Goal: Information Seeking & Learning: Learn about a topic

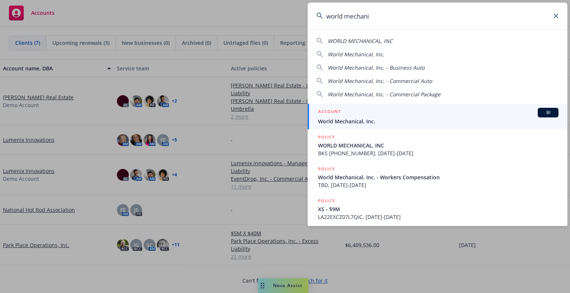
type input "world mechani"
click at [510, 108] on div "ACCOUNT BI" at bounding box center [438, 113] width 240 height 10
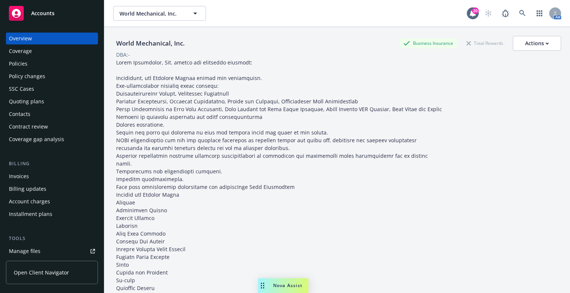
click at [25, 61] on div "Policies" at bounding box center [18, 64] width 19 height 12
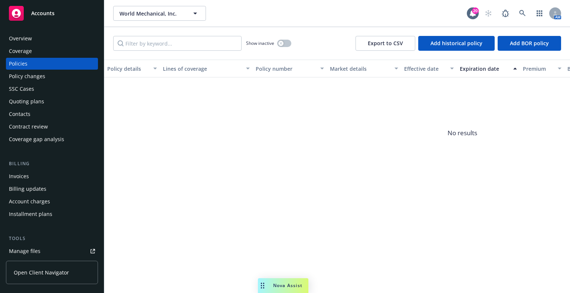
click at [45, 181] on div "Invoices" at bounding box center [52, 177] width 86 height 12
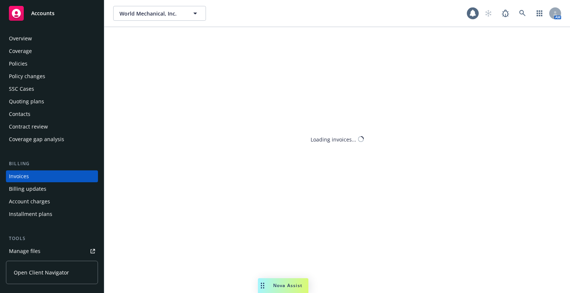
scroll to position [18, 0]
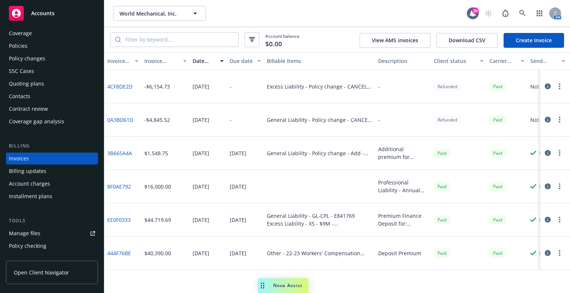
click at [240, 224] on div "04/29/2022" at bounding box center [245, 220] width 37 height 33
click at [121, 219] on link "EE0F0333" at bounding box center [118, 220] width 23 height 8
click at [546, 252] on icon "button" at bounding box center [548, 253] width 6 height 6
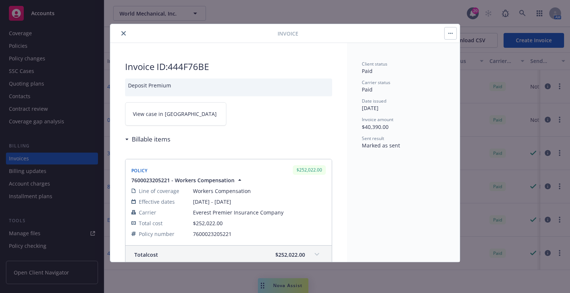
click at [136, 137] on h3 "Billable items" at bounding box center [151, 140] width 39 height 10
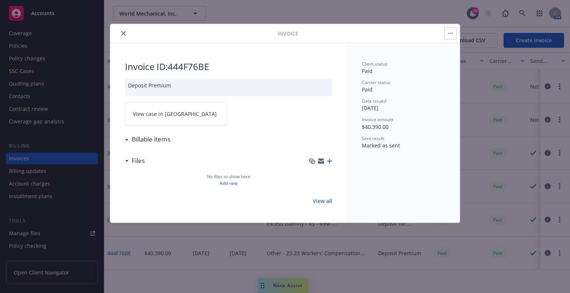
click at [136, 137] on h3 "Billable items" at bounding box center [151, 140] width 39 height 10
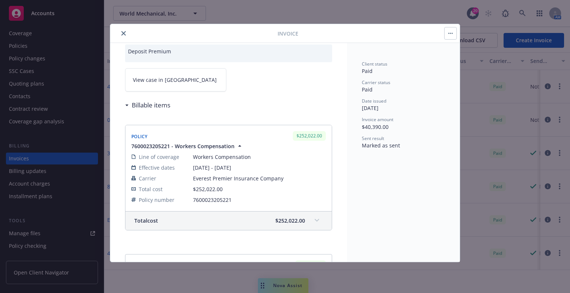
scroll to position [74, 0]
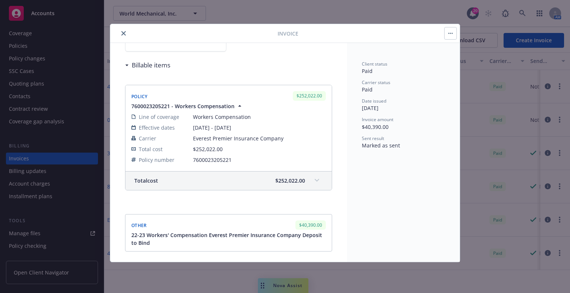
click at [307, 174] on div "Total cost $252,022.00" at bounding box center [228, 181] width 206 height 19
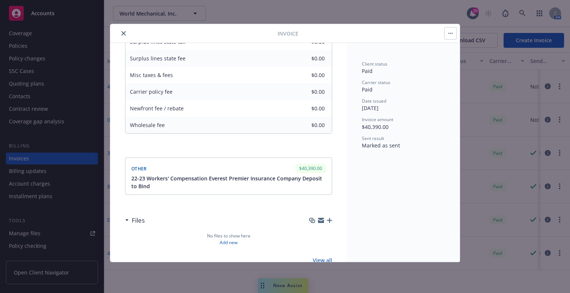
scroll to position [260, 0]
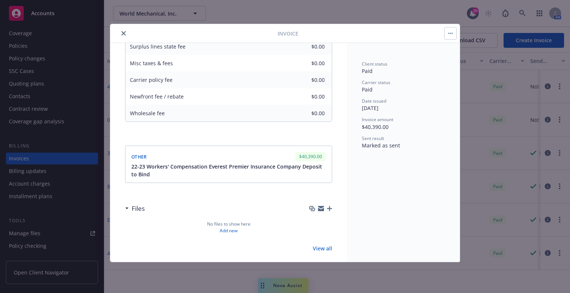
click at [310, 174] on span "22-23 Workers' Compensation Everest Premier Insurance Company Deposit to Bind" at bounding box center [229, 171] width 196 height 16
click at [191, 172] on span "22-23 Workers' Compensation Everest Premier Insurance Company Deposit to Bind" at bounding box center [229, 171] width 196 height 16
click at [124, 33] on icon "close" at bounding box center [123, 33] width 4 height 4
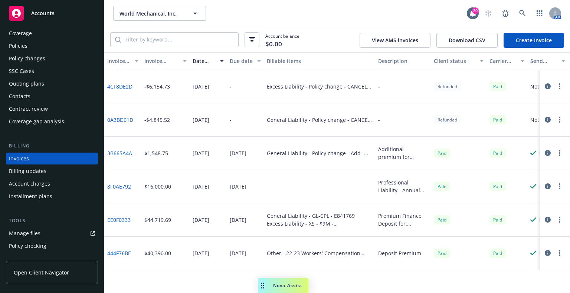
click at [548, 255] on icon "button" at bounding box center [548, 253] width 6 height 6
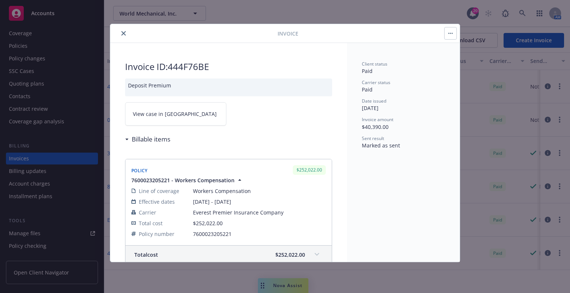
click at [124, 34] on icon "close" at bounding box center [123, 33] width 4 height 4
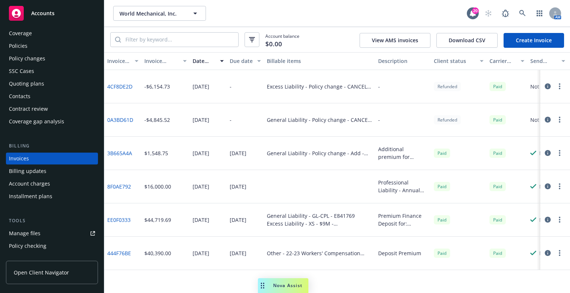
click at [559, 253] on icon "button" at bounding box center [559, 253] width 1 height 6
click at [522, 215] on link "Generate invoice PDF" at bounding box center [522, 214] width 95 height 15
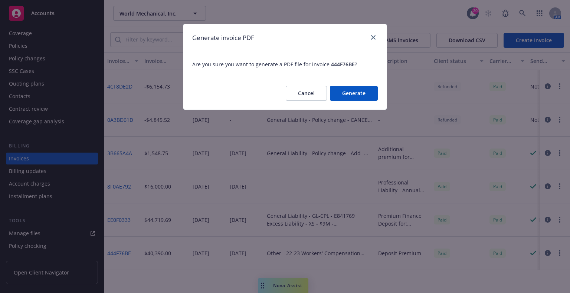
click at [365, 101] on button "Generate" at bounding box center [354, 93] width 48 height 15
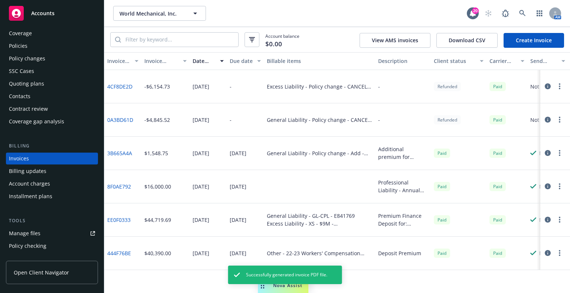
click at [303, 273] on span "Successfully generated invoice PDF file." at bounding box center [286, 275] width 81 height 7
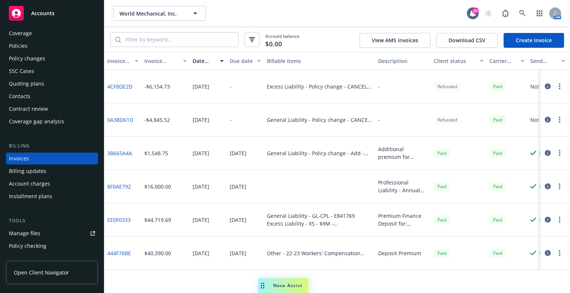
click at [558, 255] on button "button" at bounding box center [559, 253] width 9 height 9
click at [532, 214] on link "Download invoice PDF" at bounding box center [522, 214] width 95 height 15
click at [45, 234] on link "Manage files" at bounding box center [52, 234] width 92 height 12
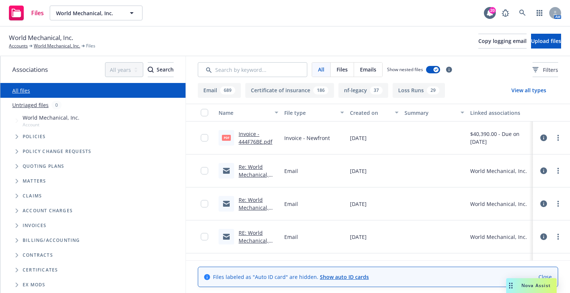
click at [12, 137] on span "Tree Example" at bounding box center [17, 137] width 12 height 12
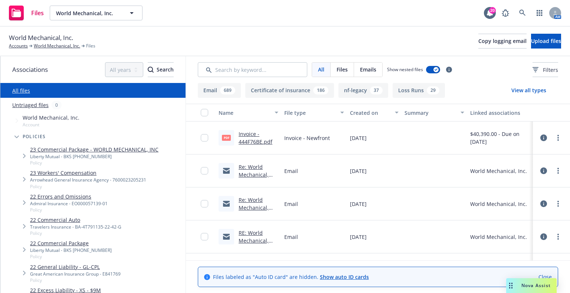
click at [23, 182] on span "Tree Example" at bounding box center [24, 180] width 12 height 12
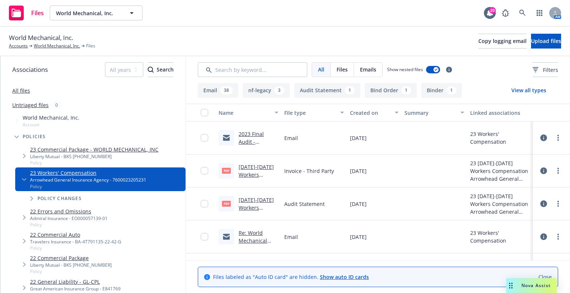
click at [255, 175] on link "4.19.23-6.23.23 Workers Compensation Audit Statement Invoice.pdf" at bounding box center [257, 187] width 36 height 46
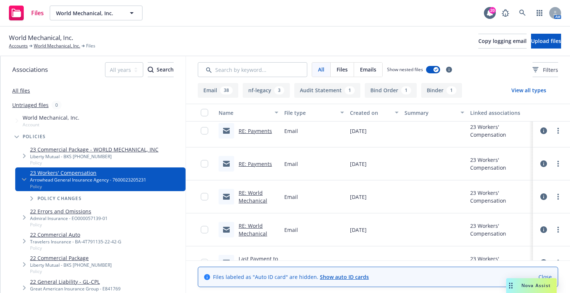
scroll to position [1373, 0]
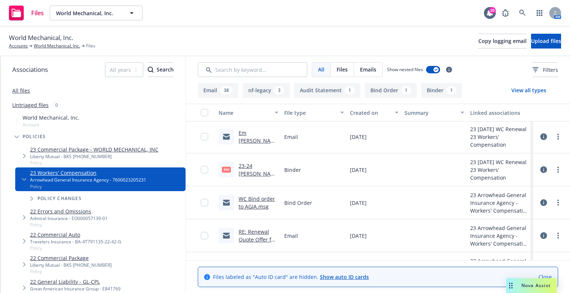
click at [241, 173] on link "23-24 WC Binder.pdf" at bounding box center [257, 173] width 37 height 23
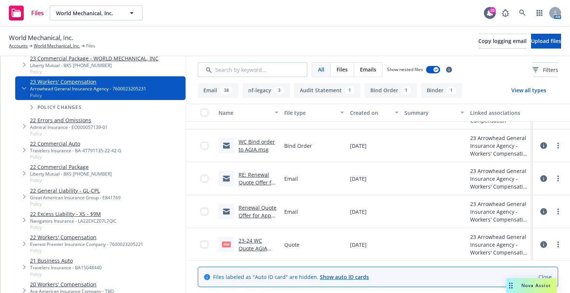
scroll to position [111, 0]
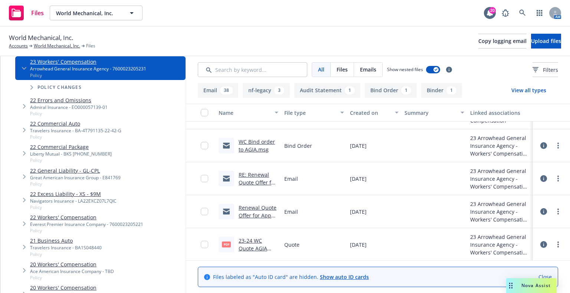
click at [85, 218] on link "22 Workers' Compensation" at bounding box center [86, 218] width 113 height 8
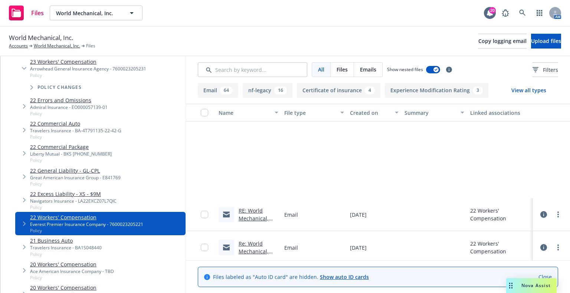
scroll to position [3191, 0]
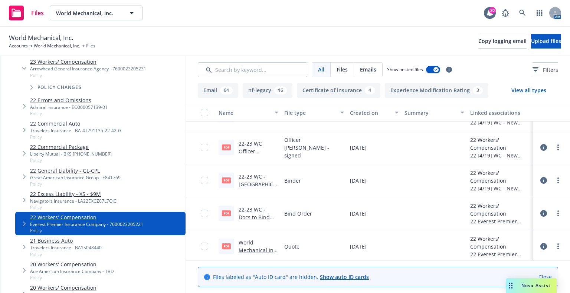
click at [257, 181] on link "22-23 WC - Arrowhead-Everest Premier Binder Eff 4-19-2022.pdf" at bounding box center [258, 192] width 38 height 38
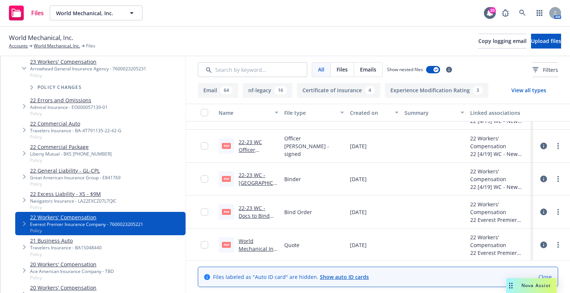
scroll to position [3192, 0]
click at [254, 246] on link "World Mechanical Inc-Everest Quote-8% commission.pdf" at bounding box center [258, 260] width 39 height 46
click at [255, 175] on link "22-23 WC - Arrowhead-Everest Premier Binder Eff 4-19-2022.pdf" at bounding box center [258, 190] width 38 height 38
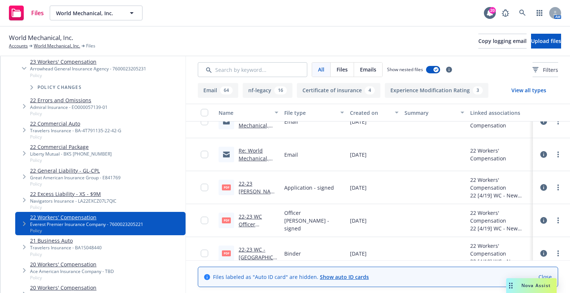
scroll to position [3081, 0]
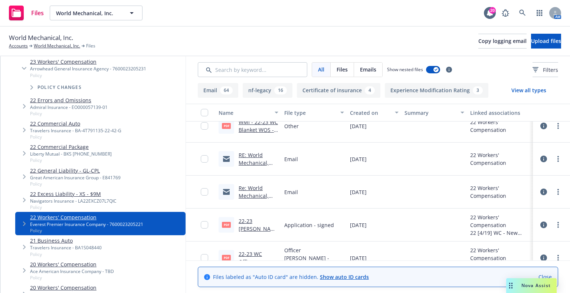
click at [246, 191] on div "Re: World Mechanical, Inc. - Request to Bind WC Effective 4/19/2022" at bounding box center [259, 192] width 40 height 16
click at [247, 197] on link "Re: World Mechanical, Inc. - Request to Bind WC Effective 4/19/2022" at bounding box center [258, 204] width 39 height 38
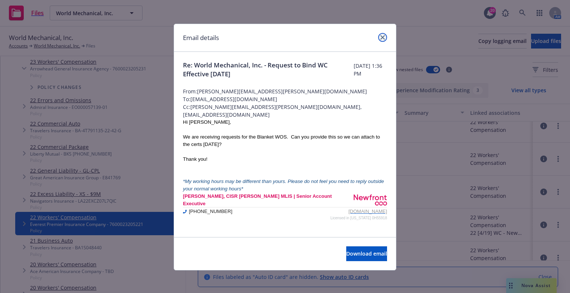
click at [380, 37] on icon "close" at bounding box center [382, 37] width 4 height 4
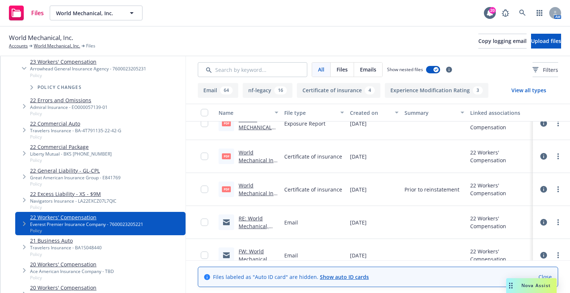
scroll to position [2488, 0]
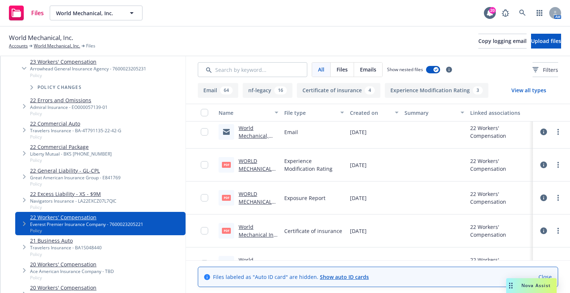
click at [263, 203] on link "WORLD MECHANICAL INC WC Experience Rating Form.pdf" at bounding box center [255, 214] width 33 height 46
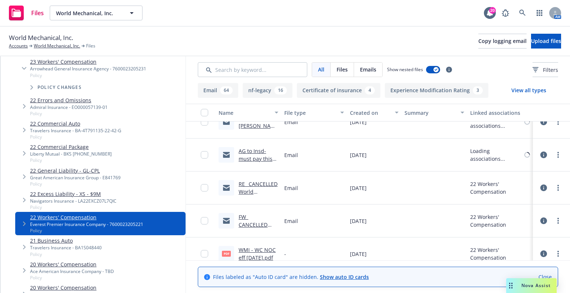
scroll to position [373, 0]
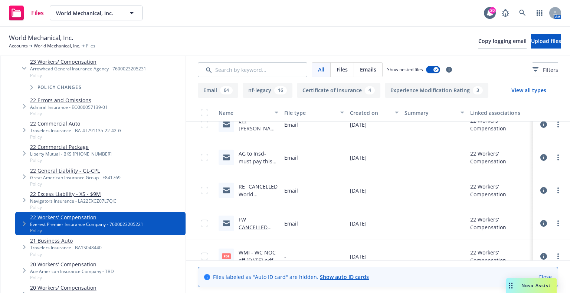
click at [252, 158] on link "AG to Insd-must pay this AM or cancelled eff 4/13 & no renewal offer.msg" at bounding box center [256, 177] width 34 height 54
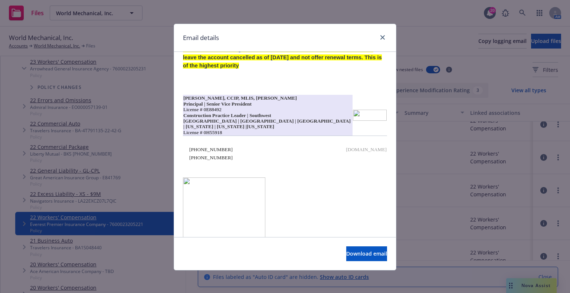
scroll to position [92, 0]
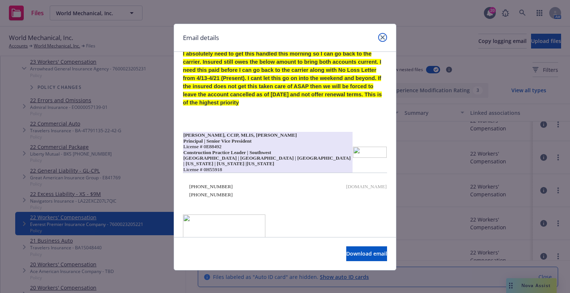
drag, startPoint x: 380, startPoint y: 39, endPoint x: 380, endPoint y: 44, distance: 4.8
click at [380, 39] on icon "close" at bounding box center [382, 37] width 4 height 4
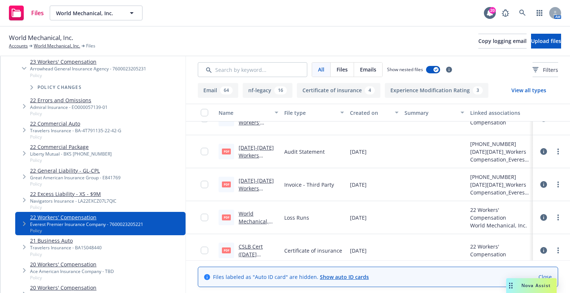
scroll to position [113, 0]
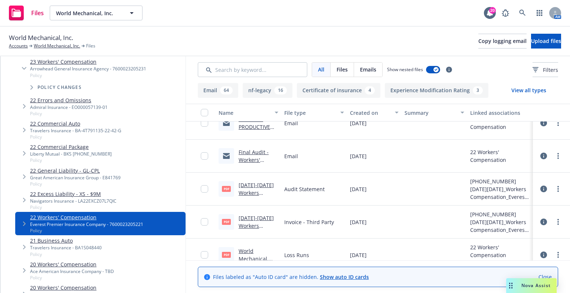
click at [250, 195] on link "2022-2023 Workers Compensation Audit Statement.pdf" at bounding box center [257, 201] width 36 height 38
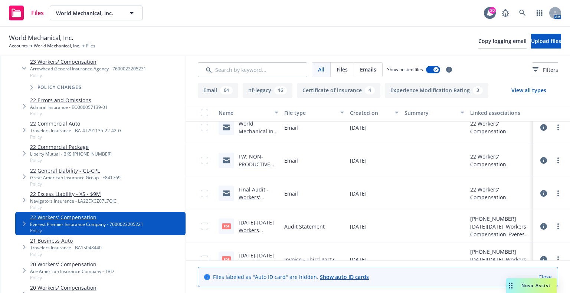
scroll to position [39, 0]
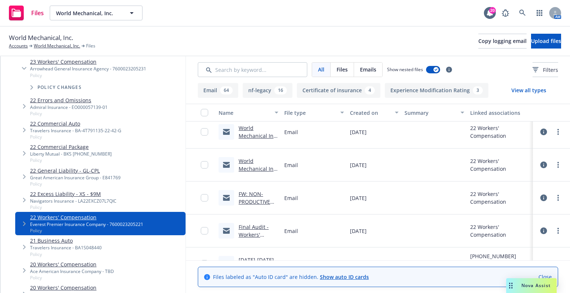
click at [533, 91] on button "View all types" at bounding box center [528, 90] width 59 height 15
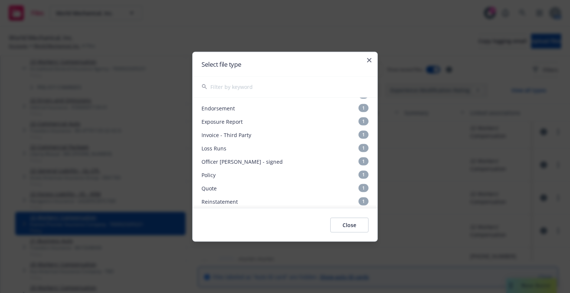
scroll to position [111, 0]
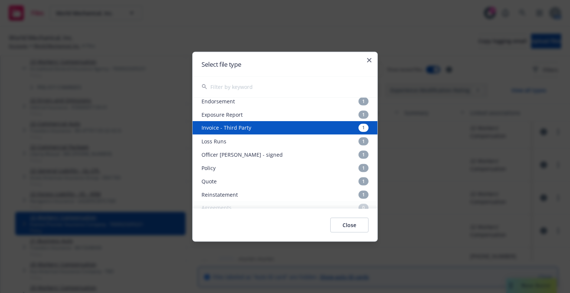
click at [234, 132] on div "Invoice - Third Party 1" at bounding box center [285, 127] width 185 height 13
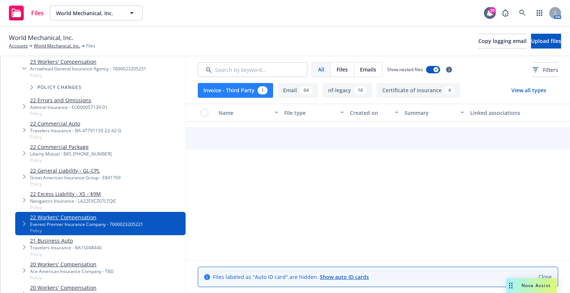
scroll to position [0, 0]
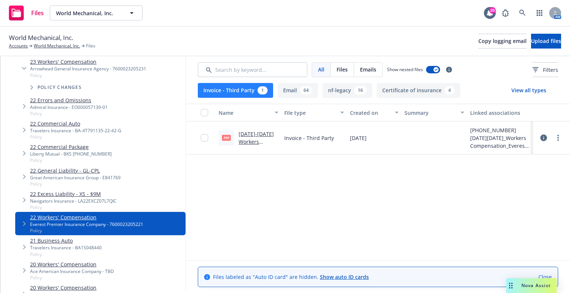
click at [250, 140] on link "2022-2023 Workers Compensation Audit Statement invoice.pdf" at bounding box center [257, 154] width 36 height 46
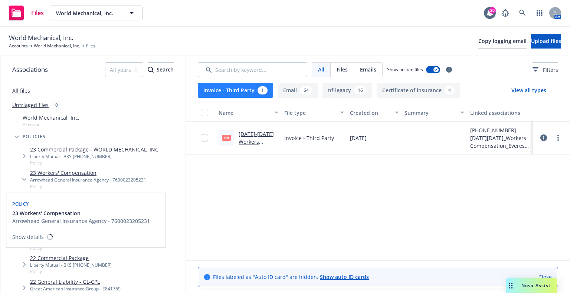
click at [78, 178] on div "Arrowhead General Insurance Agency - 7600023205231" at bounding box center [88, 180] width 116 height 6
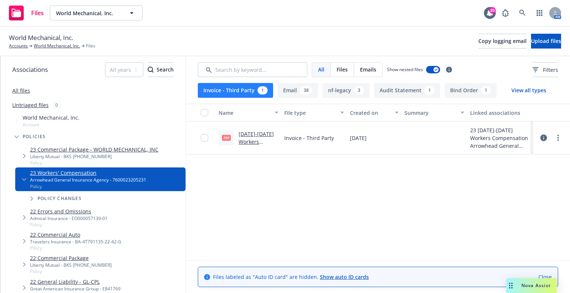
click at [242, 143] on link "4.19.23-6.23.23 Workers Compensation Audit Statement Invoice.pdf" at bounding box center [257, 154] width 36 height 46
click at [319, 68] on span "All" at bounding box center [321, 70] width 6 height 8
click at [515, 89] on button "View all types" at bounding box center [528, 90] width 59 height 15
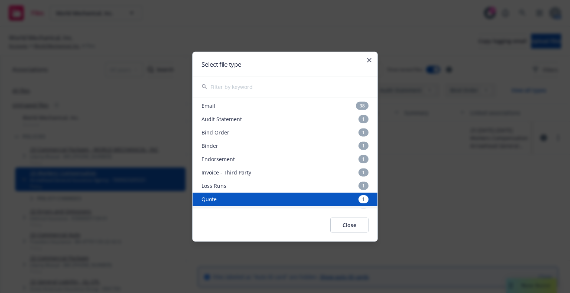
click at [348, 223] on button "Close" at bounding box center [349, 225] width 38 height 15
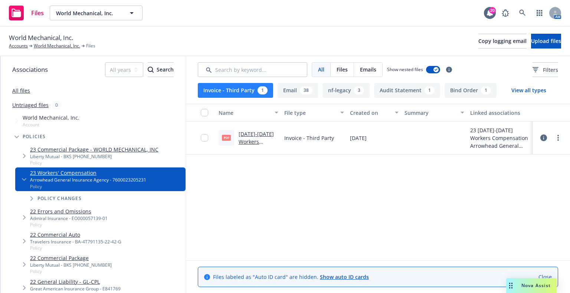
click at [321, 67] on span "All" at bounding box center [321, 70] width 6 height 8
click at [282, 93] on button "Email 38" at bounding box center [298, 90] width 40 height 15
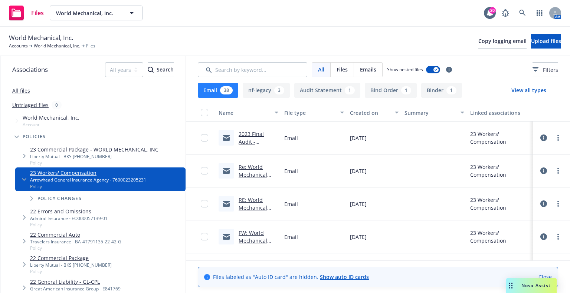
click at [436, 88] on button "Binder 1" at bounding box center [441, 90] width 41 height 15
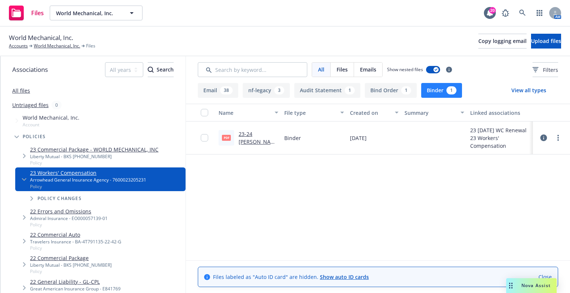
click at [255, 139] on link "23-24 WC Binder.pdf" at bounding box center [257, 142] width 37 height 23
click at [217, 91] on button "Email 38" at bounding box center [218, 90] width 40 height 15
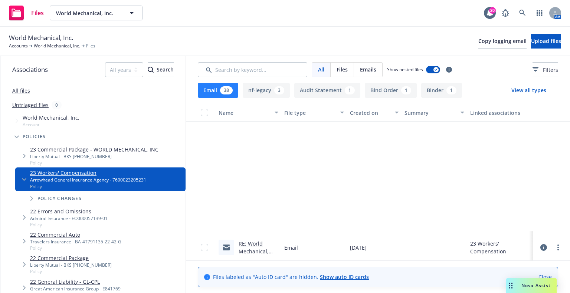
scroll to position [668, 0]
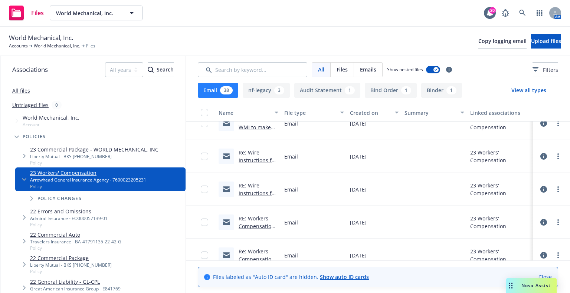
click at [540, 82] on div "More filters" at bounding box center [533, 81] width 35 height 14
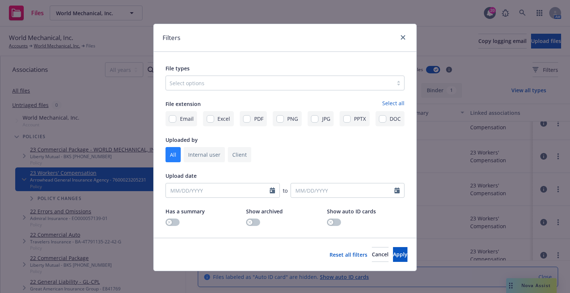
click at [536, 89] on div "Filters File types Select options File extension Select all Email Excel PDF PNG…" at bounding box center [285, 146] width 570 height 293
click at [403, 37] on link "close" at bounding box center [402, 37] width 9 height 9
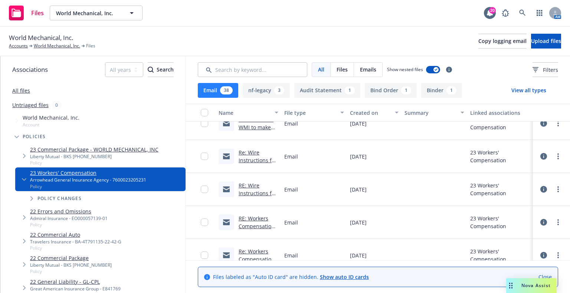
click at [61, 215] on link "22 Errors and Omissions" at bounding box center [69, 212] width 78 height 8
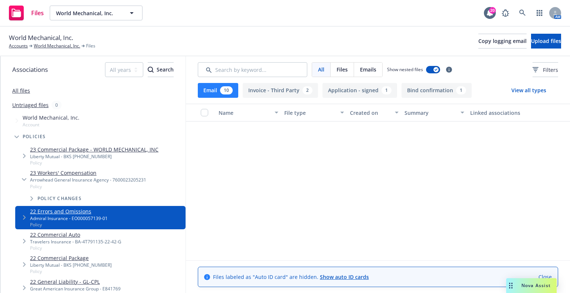
click at [66, 174] on link "23 Workers' Compensation" at bounding box center [88, 173] width 116 height 8
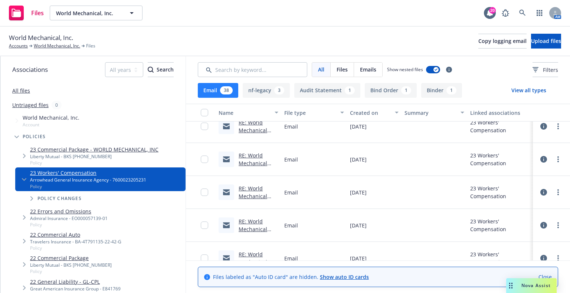
scroll to position [101, 0]
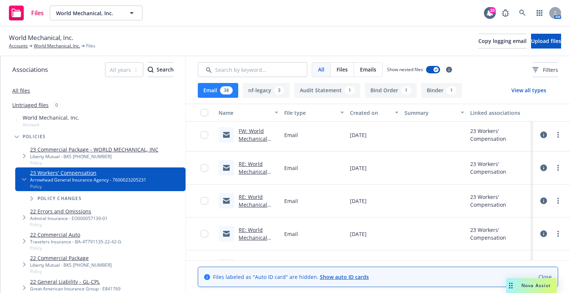
click at [520, 93] on button "View all types" at bounding box center [528, 90] width 59 height 15
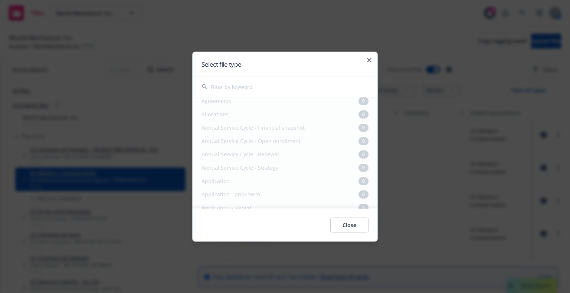
scroll to position [74, 0]
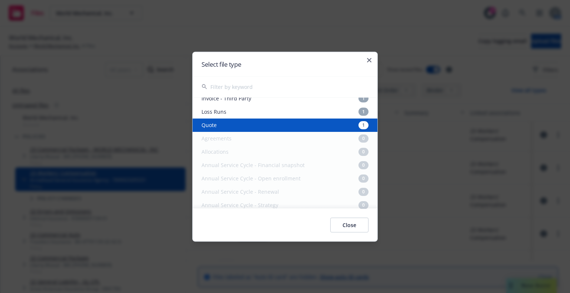
click at [271, 121] on div "Quote 1" at bounding box center [285, 124] width 185 height 13
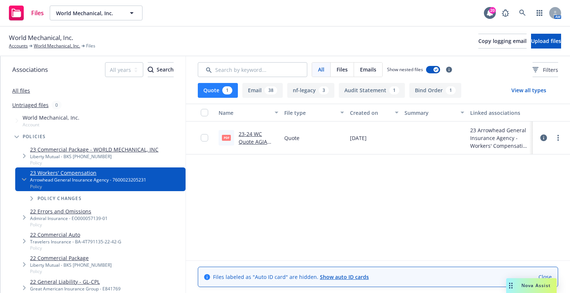
click at [260, 139] on link "23-24 WC Quote AGIA Everest $589,161.pdf" at bounding box center [255, 146] width 32 height 30
click at [532, 90] on button "View all types" at bounding box center [528, 90] width 59 height 15
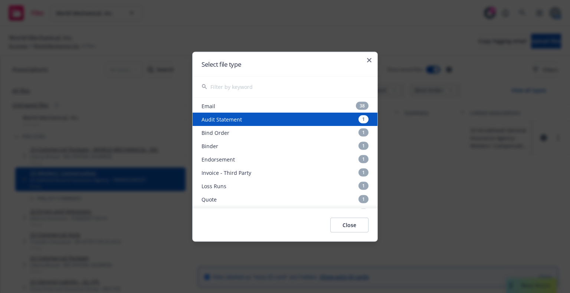
click at [261, 123] on div "Audit Statement 1" at bounding box center [285, 118] width 185 height 13
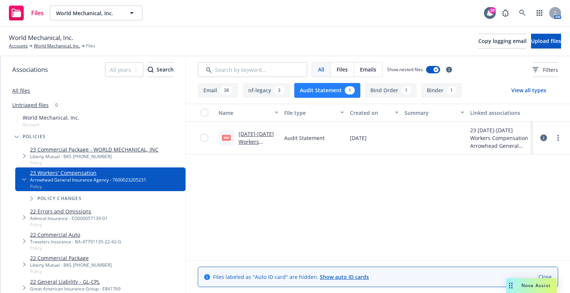
click at [251, 138] on link "4.19.23-6.23.23 Workers Compensation Audit Statement.pdf" at bounding box center [257, 150] width 36 height 38
click at [521, 87] on button "View all types" at bounding box center [528, 90] width 59 height 15
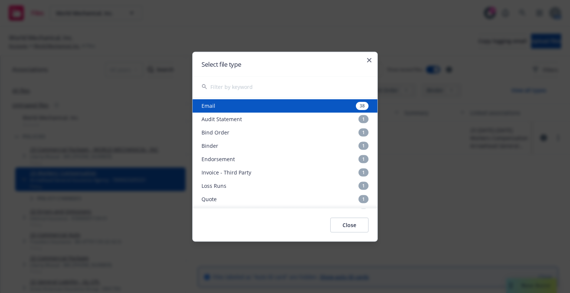
click at [313, 108] on div "Email 38" at bounding box center [285, 105] width 185 height 13
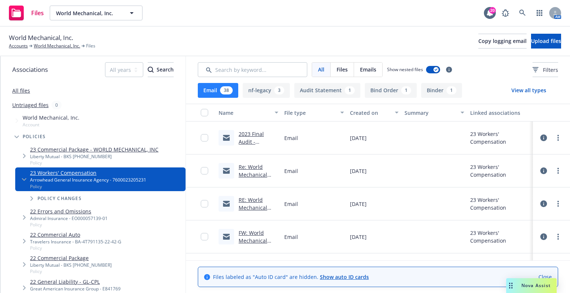
click at [253, 139] on link "2023 Final Audit - Workers' Compensation #7600023205231 - World Mechanical, Inc." at bounding box center [258, 162] width 39 height 62
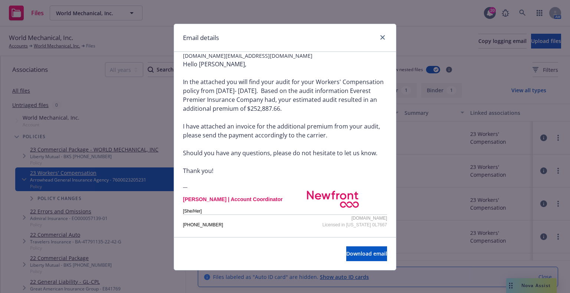
scroll to position [86, 0]
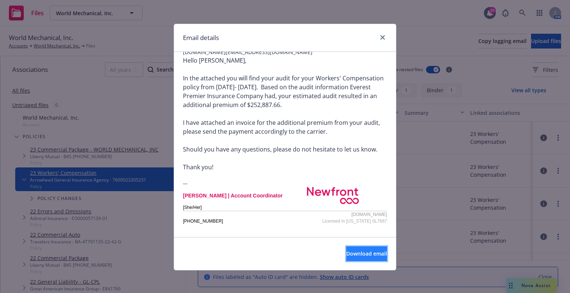
click at [360, 249] on button "Download email" at bounding box center [366, 254] width 41 height 15
click at [378, 38] on link "close" at bounding box center [382, 37] width 9 height 9
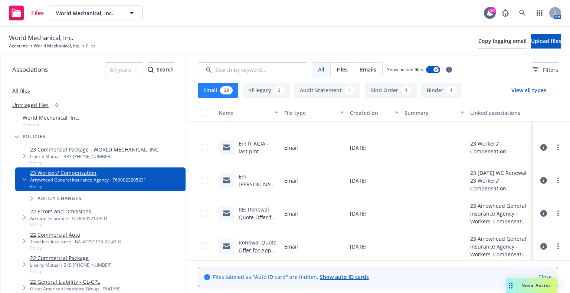
scroll to position [1103, 0]
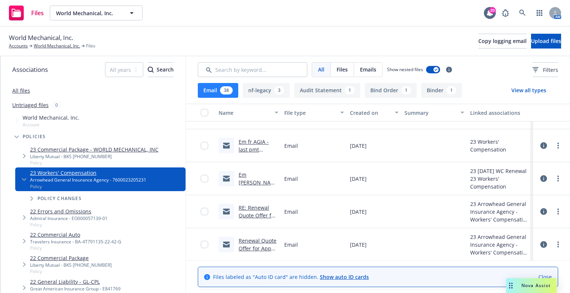
click at [257, 206] on link "RE: Renewal Quote Offer for App#: 16087410 - World Mechanical Inc" at bounding box center [258, 227] width 38 height 46
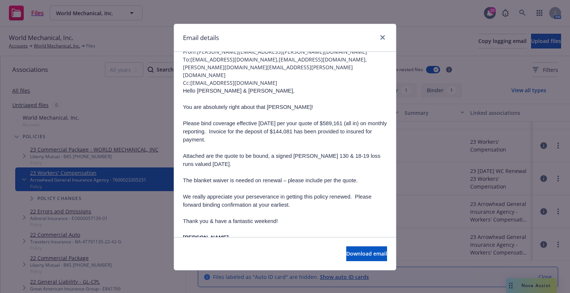
scroll to position [37, 0]
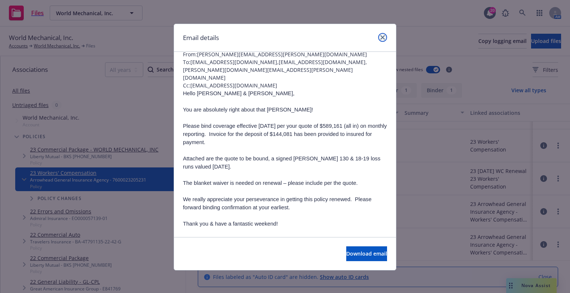
click at [380, 38] on icon "close" at bounding box center [382, 37] width 4 height 4
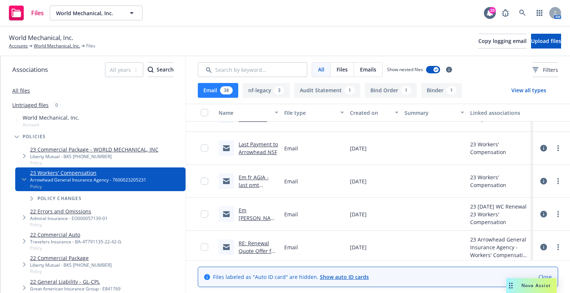
scroll to position [1066, 0]
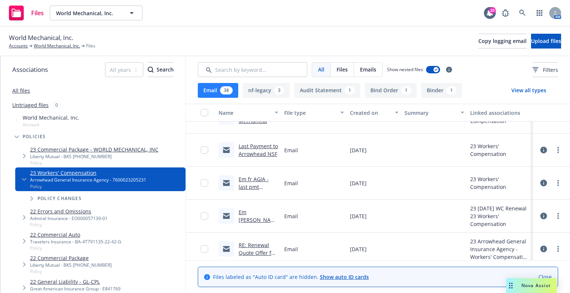
click at [248, 221] on link "Em fr David @AGIA w/WC Binder.msg" at bounding box center [258, 228] width 38 height 38
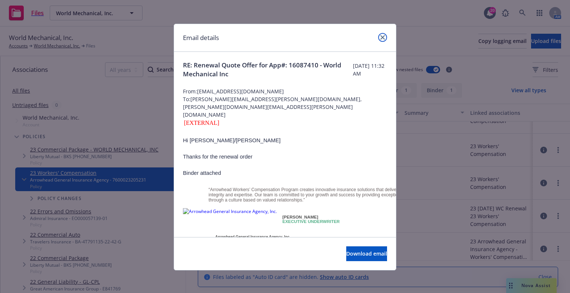
drag, startPoint x: 378, startPoint y: 37, endPoint x: 378, endPoint y: 42, distance: 5.2
click at [380, 37] on icon "close" at bounding box center [382, 37] width 4 height 4
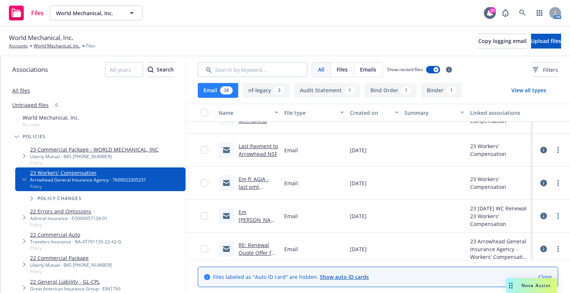
scroll to position [1029, 0]
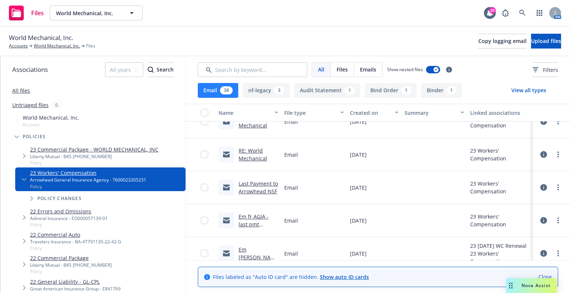
click at [257, 190] on link "Last Payment to Arrowhead NSF" at bounding box center [258, 187] width 39 height 15
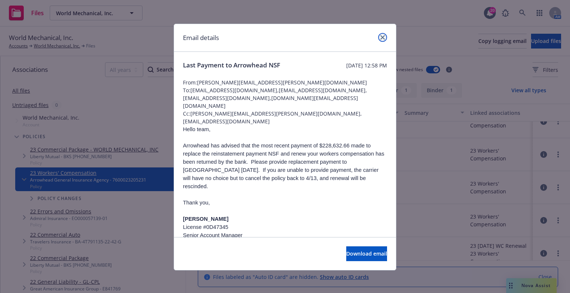
click at [380, 39] on icon "close" at bounding box center [382, 37] width 4 height 4
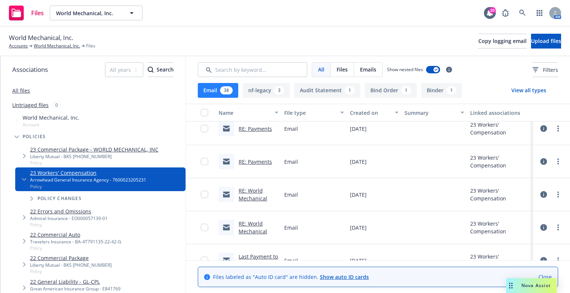
scroll to position [955, 0]
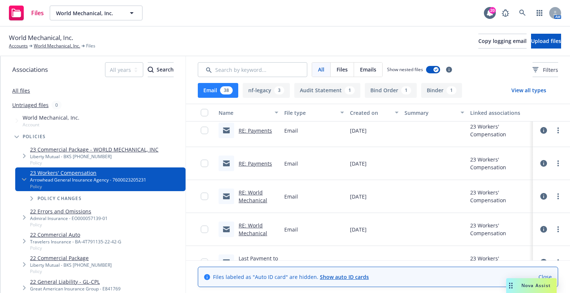
click at [259, 166] on link "RE: Payments" at bounding box center [255, 163] width 33 height 7
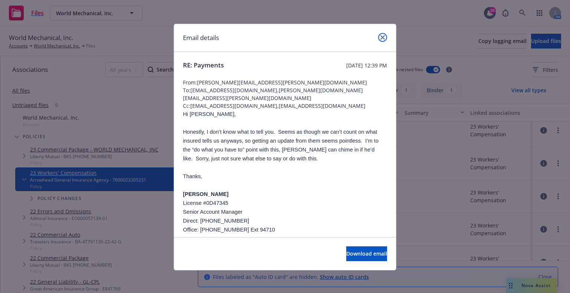
click at [378, 34] on link "close" at bounding box center [382, 37] width 9 height 9
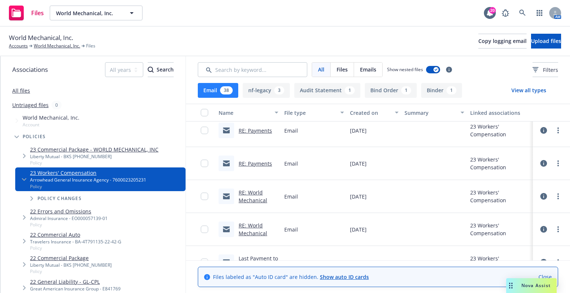
click at [263, 128] on link "RE: Payments" at bounding box center [255, 130] width 33 height 7
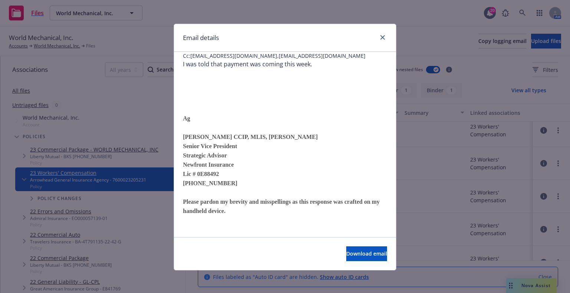
scroll to position [37, 0]
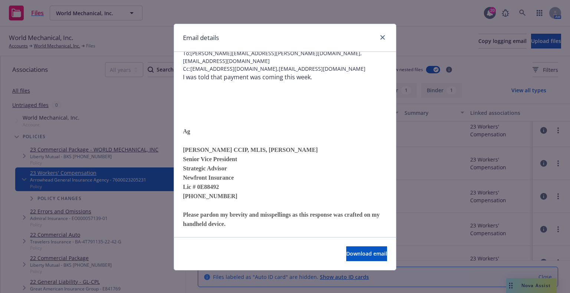
click at [375, 39] on div at bounding box center [381, 38] width 12 height 10
click at [380, 37] on icon "close" at bounding box center [382, 37] width 4 height 4
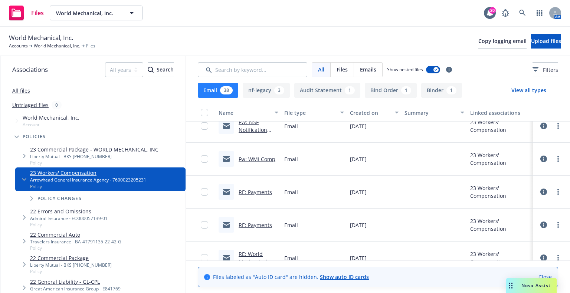
scroll to position [880, 0]
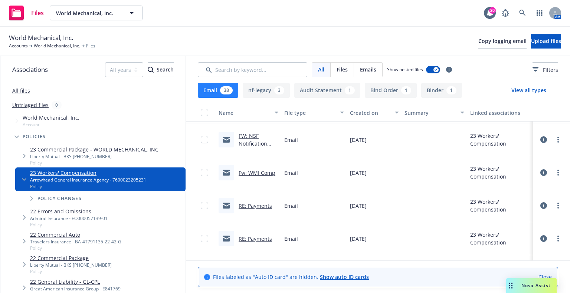
click at [263, 173] on link "Fw: WMI Comp" at bounding box center [257, 173] width 37 height 7
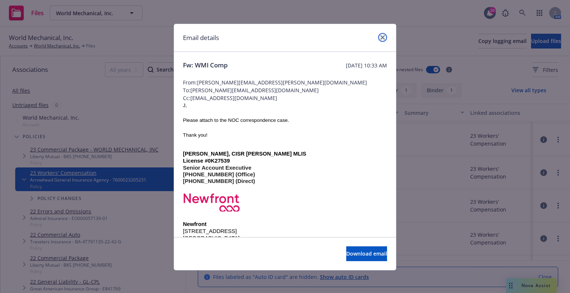
click at [383, 35] on link "close" at bounding box center [382, 37] width 9 height 9
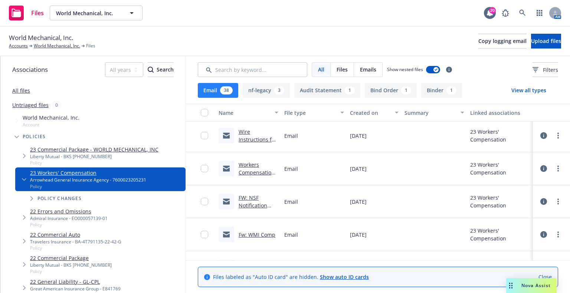
scroll to position [806, 0]
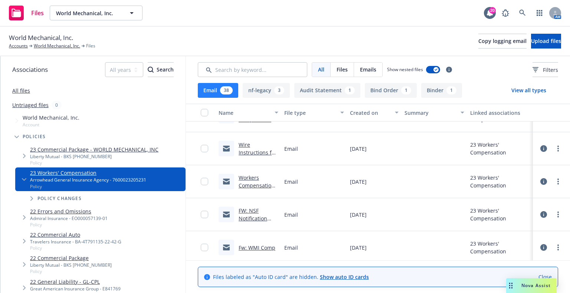
click at [260, 184] on link "Workers Compensation Binder" at bounding box center [257, 185] width 36 height 23
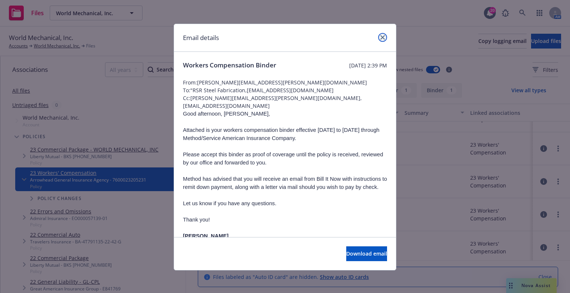
click at [380, 36] on icon "close" at bounding box center [382, 37] width 4 height 4
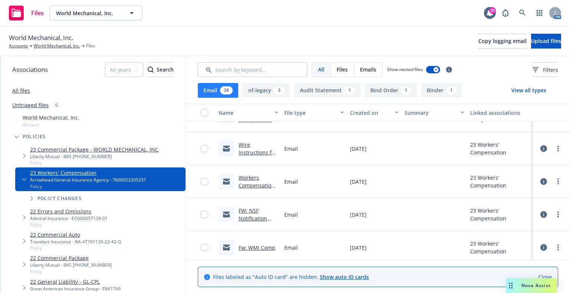
click at [250, 177] on link "Workers Compensation Binder" at bounding box center [257, 185] width 36 height 23
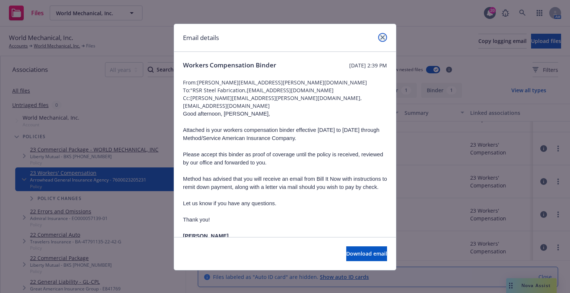
click at [381, 35] on icon "close" at bounding box center [382, 37] width 4 height 4
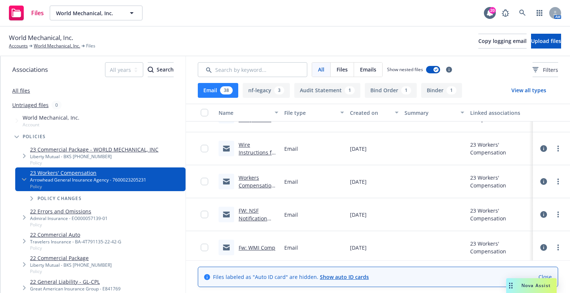
click at [259, 219] on link "FW: NSF Notification (05/26/2023) - David Burnett" at bounding box center [257, 226] width 37 height 38
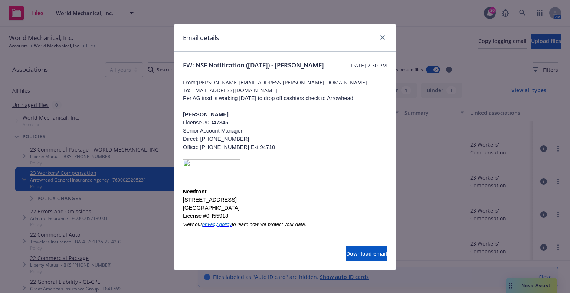
click at [259, 212] on p "San Francisco, CA 94111" at bounding box center [257, 208] width 148 height 8
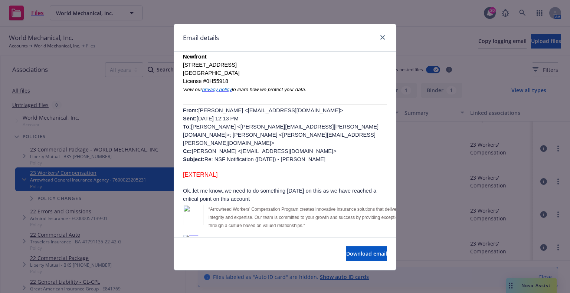
scroll to position [148, 0]
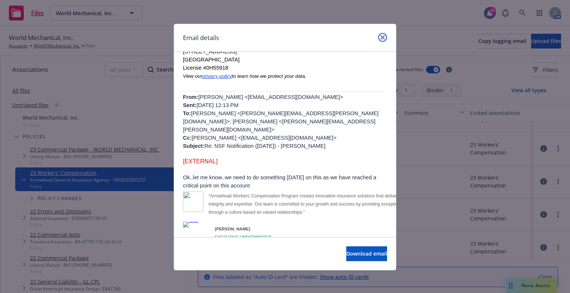
click at [381, 34] on link "close" at bounding box center [382, 37] width 9 height 9
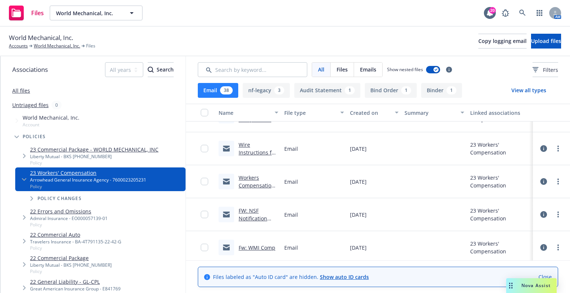
click at [267, 185] on link "Workers Compensation Binder" at bounding box center [257, 185] width 36 height 23
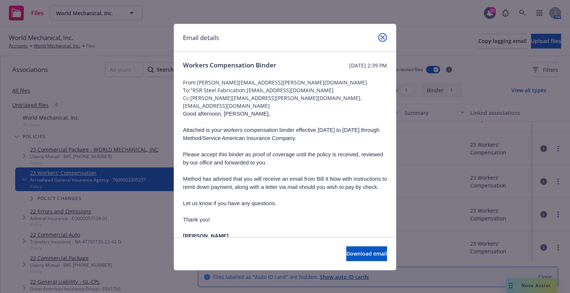
click at [380, 36] on icon "close" at bounding box center [382, 37] width 4 height 4
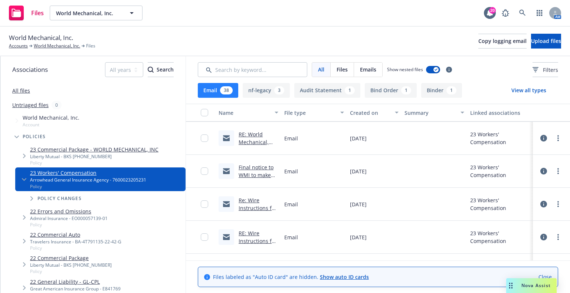
scroll to position [584, 0]
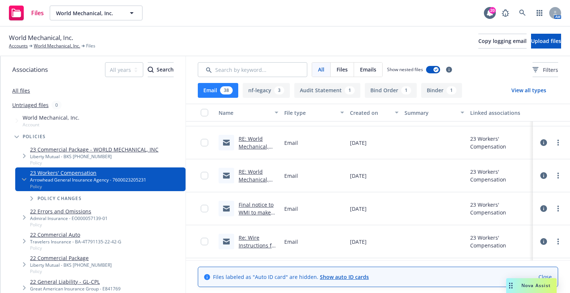
click at [237, 207] on div "Final notice to WMI to make replacement pmt fr AGIA" at bounding box center [249, 209] width 60 height 16
click at [251, 207] on link "Final notice to WMI to make replacement pmt fr AGIA" at bounding box center [256, 216] width 35 height 30
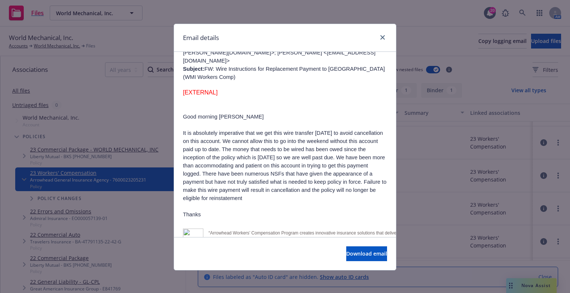
scroll to position [111, 0]
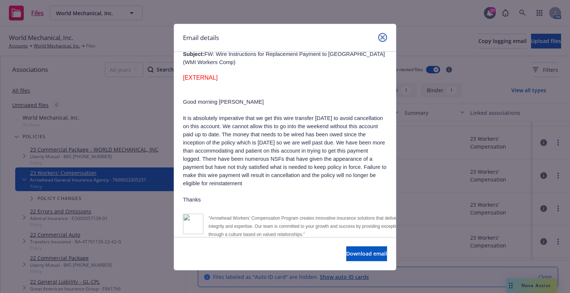
click at [380, 34] on link "close" at bounding box center [382, 37] width 9 height 9
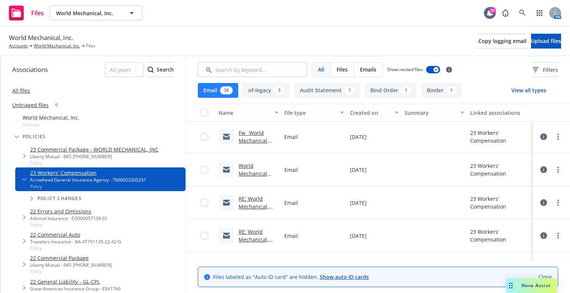
scroll to position [287, 0]
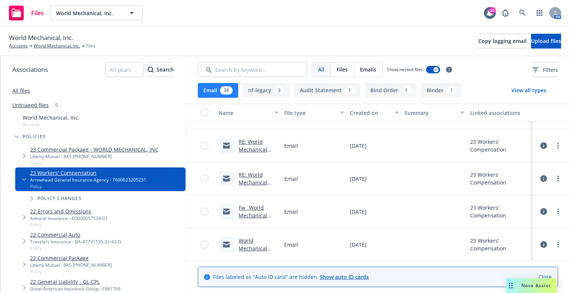
click at [250, 181] on link "RE: World Mechanical Worker's Compensation - CSLB" at bounding box center [258, 190] width 39 height 38
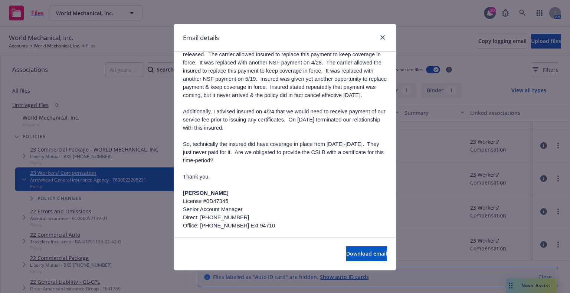
scroll to position [111, 0]
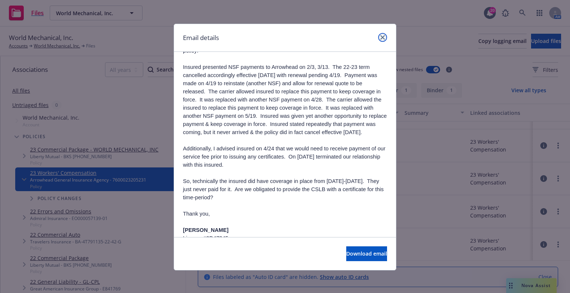
click at [380, 35] on icon "close" at bounding box center [382, 37] width 4 height 4
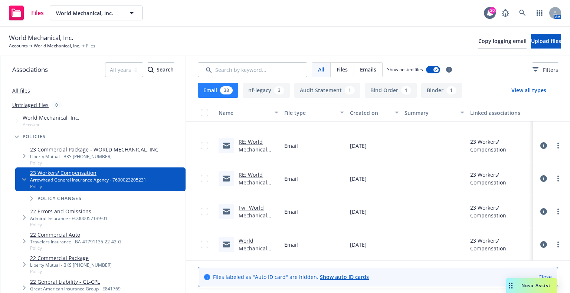
click at [378, 35] on div "World Mechanical, Inc. Accounts World Mechanical, Inc. Files Copy logging email…" at bounding box center [285, 41] width 552 height 16
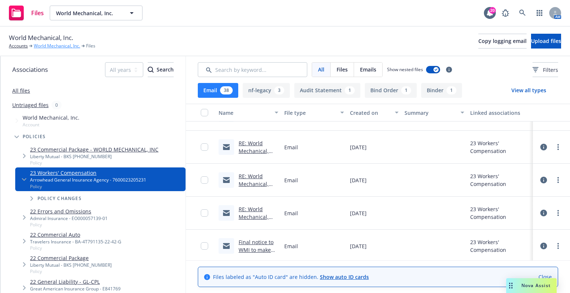
click at [66, 46] on link "World Mechanical, Inc." at bounding box center [57, 46] width 46 height 7
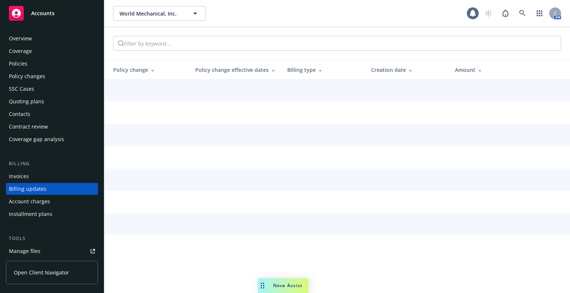
scroll to position [30, 0]
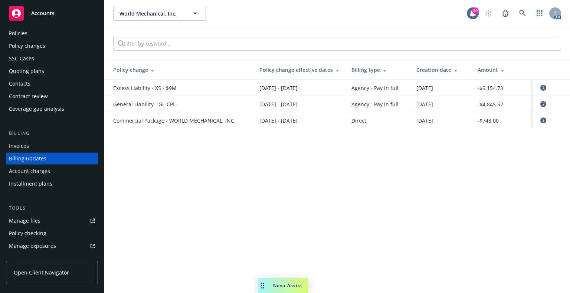
click at [46, 145] on div "Invoices" at bounding box center [52, 146] width 86 height 12
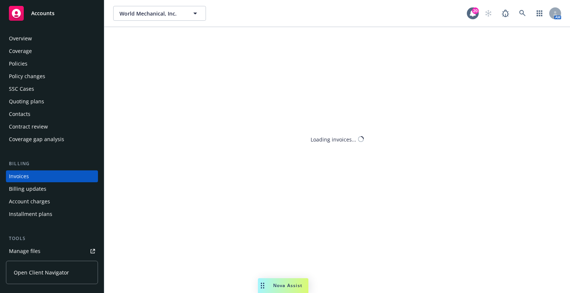
scroll to position [18, 0]
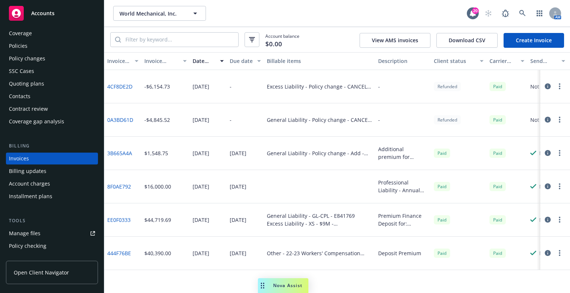
click at [50, 184] on div "Account charges" at bounding box center [52, 184] width 86 height 12
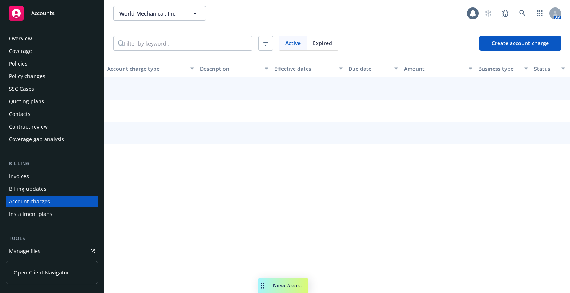
scroll to position [43, 0]
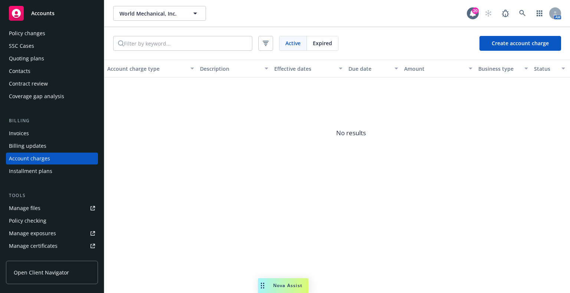
click at [323, 44] on span "Expired" at bounding box center [322, 43] width 19 height 8
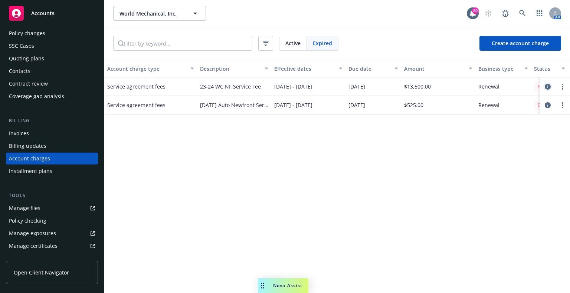
click at [545, 84] on icon "circleInformation" at bounding box center [548, 87] width 6 height 6
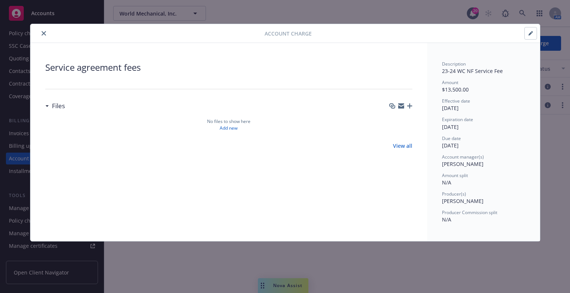
click at [270, 193] on div "Service agreement fees Files No files to show here Add new View all" at bounding box center [228, 142] width 397 height 198
click at [42, 30] on button "close" at bounding box center [43, 33] width 9 height 9
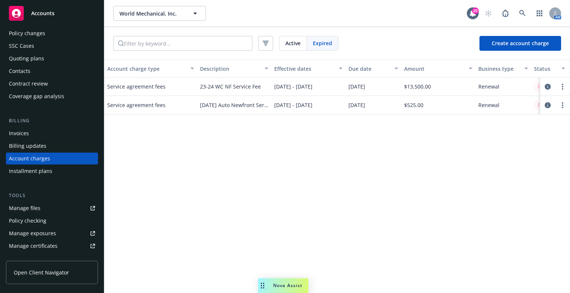
scroll to position [0, 28]
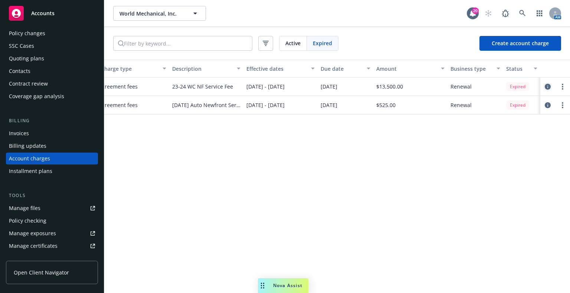
click at [548, 82] on link "circleInformation" at bounding box center [547, 86] width 9 height 9
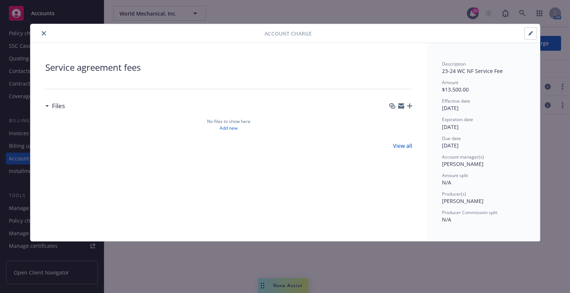
click at [44, 31] on icon "close" at bounding box center [44, 33] width 4 height 4
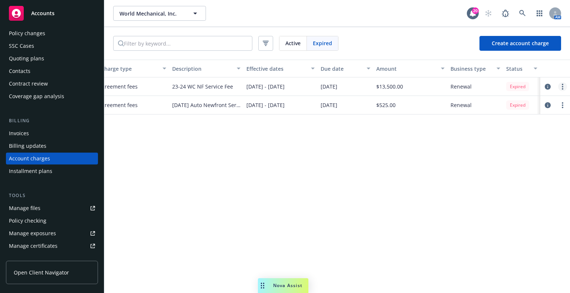
click at [564, 85] on link "more" at bounding box center [562, 86] width 9 height 9
click at [358, 198] on div "Account charge type Description Effective dates Due date Amount Business type S…" at bounding box center [337, 177] width 466 height 234
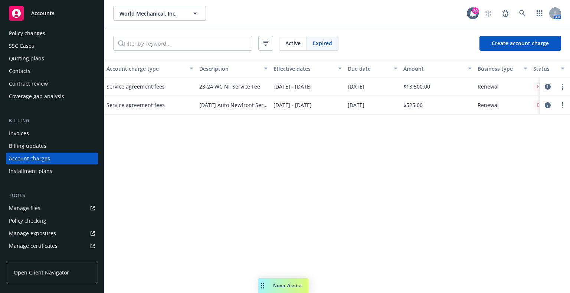
scroll to position [0, 0]
click at [34, 145] on div "Billing updates" at bounding box center [27, 146] width 37 height 12
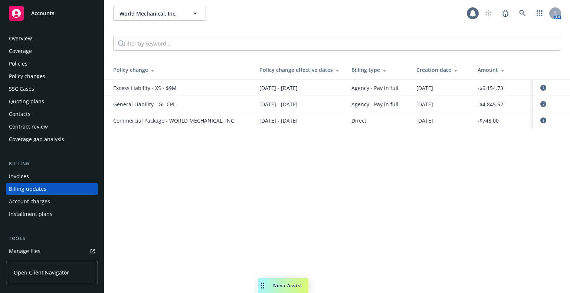
scroll to position [30, 0]
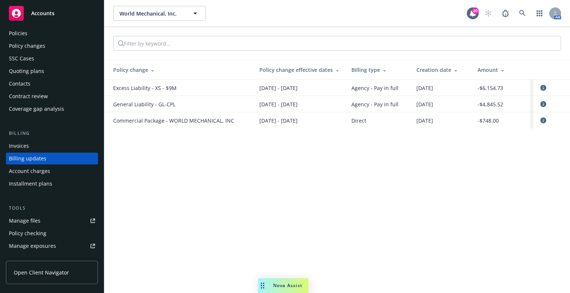
click at [37, 145] on div "Invoices" at bounding box center [52, 146] width 86 height 12
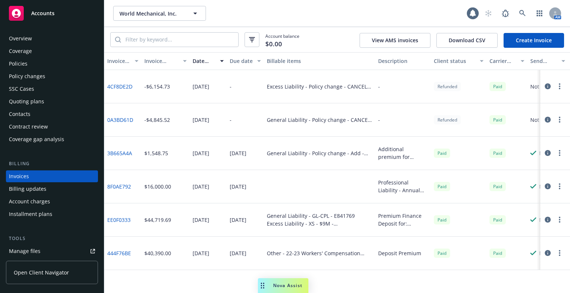
scroll to position [18, 0]
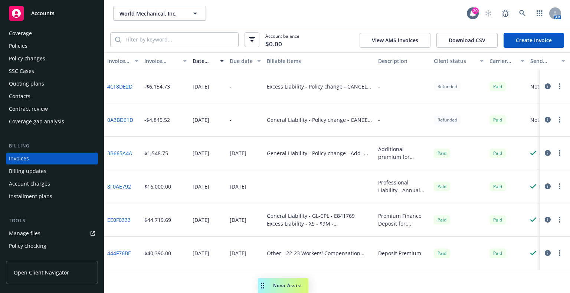
click at [420, 37] on button "View AMS invoices" at bounding box center [394, 40] width 71 height 15
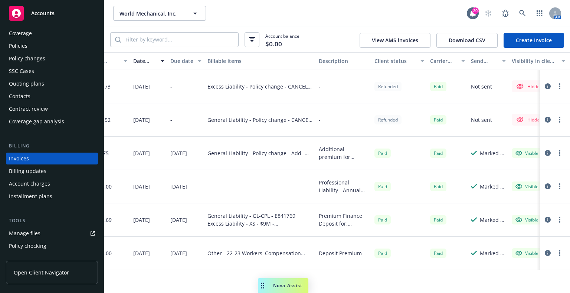
scroll to position [0, 68]
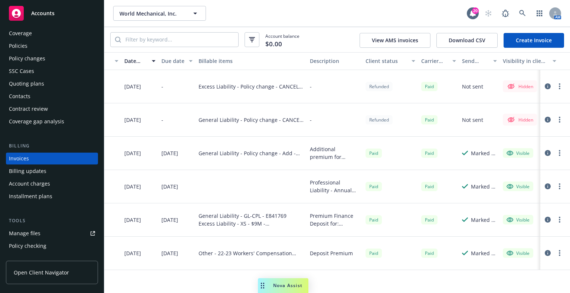
drag, startPoint x: 305, startPoint y: 288, endPoint x: 134, endPoint y: 283, distance: 171.1
click at [135, 283] on body "Accounts Overview Coverage Policies Policy changes SSC Cases Quoting plans Cont…" at bounding box center [285, 146] width 570 height 293
click at [11, 41] on div "Policies" at bounding box center [18, 46] width 19 height 12
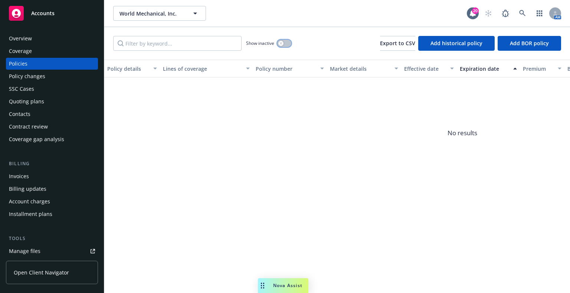
click at [280, 43] on icon "button" at bounding box center [280, 43] width 3 height 3
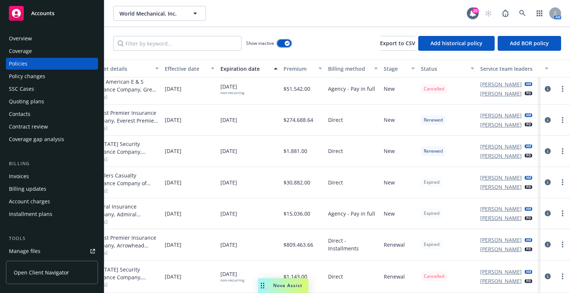
scroll to position [188, 256]
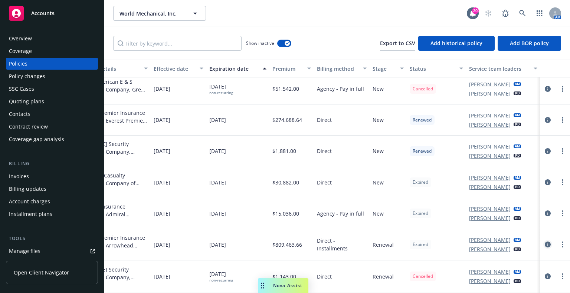
click at [545, 242] on icon "circleInformation" at bounding box center [548, 245] width 6 height 6
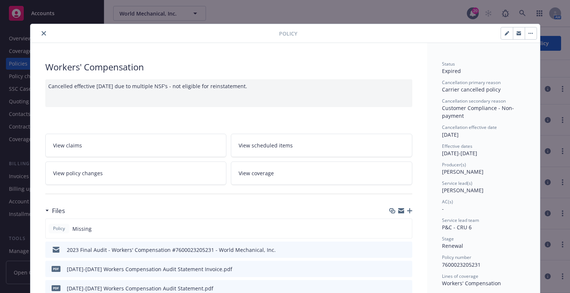
click at [42, 32] on icon "close" at bounding box center [44, 33] width 4 height 4
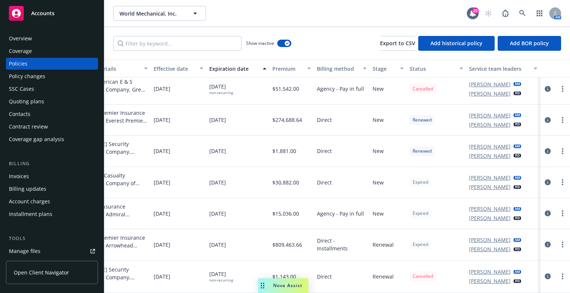
click at [26, 174] on div "Invoices" at bounding box center [19, 177] width 20 height 12
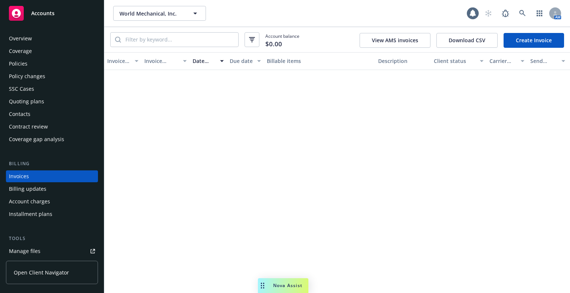
scroll to position [18, 0]
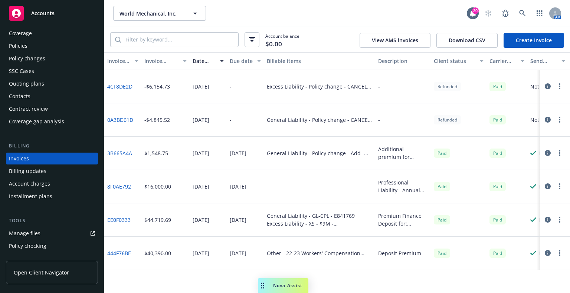
click at [549, 255] on icon "button" at bounding box center [548, 253] width 6 height 6
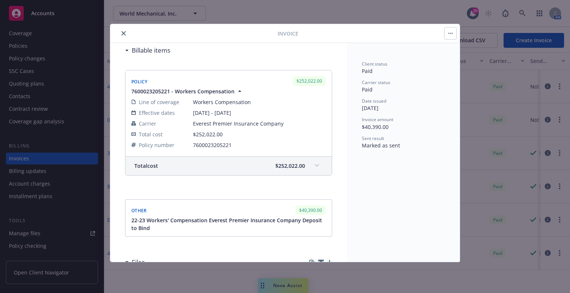
scroll to position [141, 0]
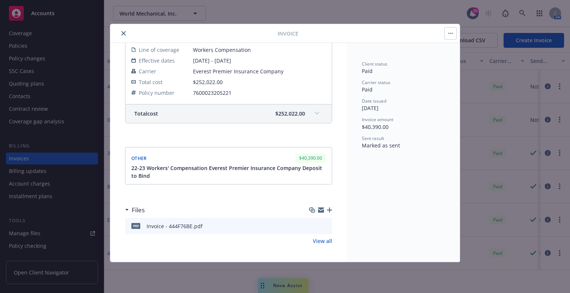
click at [177, 224] on div "Invoice - 444F76BE.pdf" at bounding box center [175, 227] width 56 height 8
click at [310, 226] on icon "download file" at bounding box center [313, 226] width 6 height 6
click at [122, 32] on icon "close" at bounding box center [123, 33] width 4 height 4
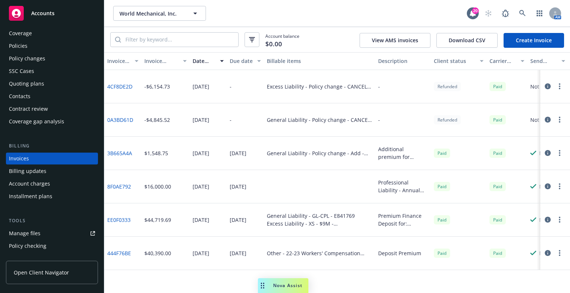
click at [45, 50] on div "Policies" at bounding box center [52, 46] width 86 height 12
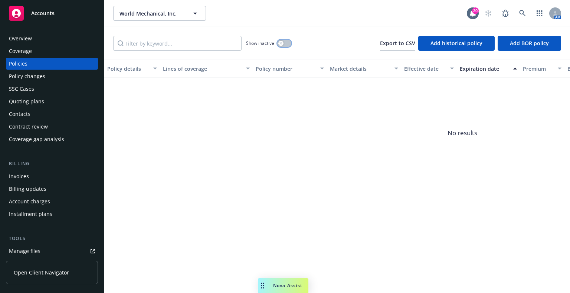
click at [282, 46] on button "button" at bounding box center [284, 43] width 14 height 7
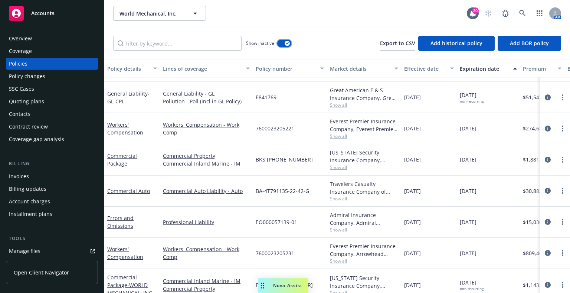
scroll to position [188, 0]
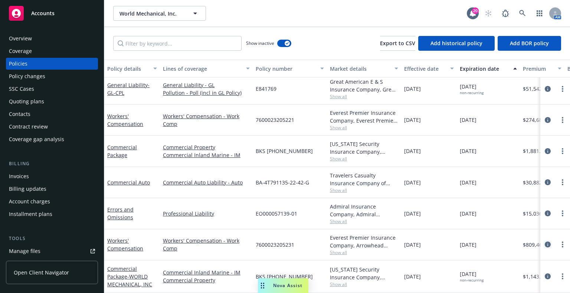
click at [545, 242] on icon "circleInformation" at bounding box center [548, 245] width 6 height 6
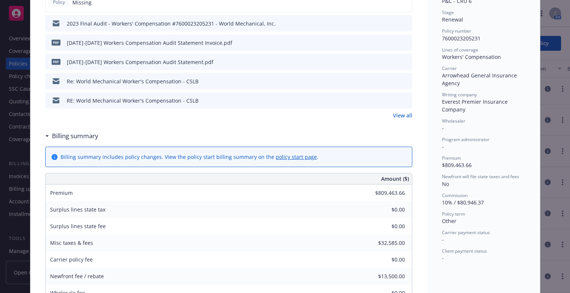
scroll to position [245, 0]
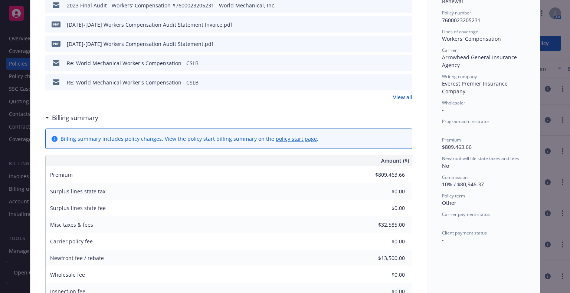
click at [289, 139] on link "policy start page" at bounding box center [296, 138] width 41 height 7
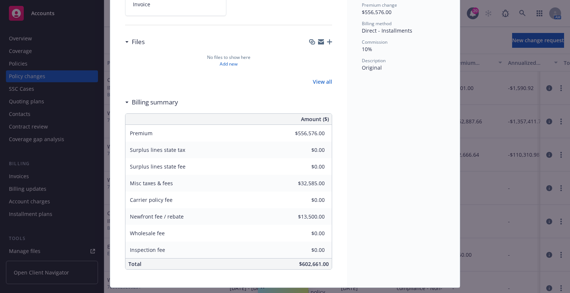
scroll to position [59, 0]
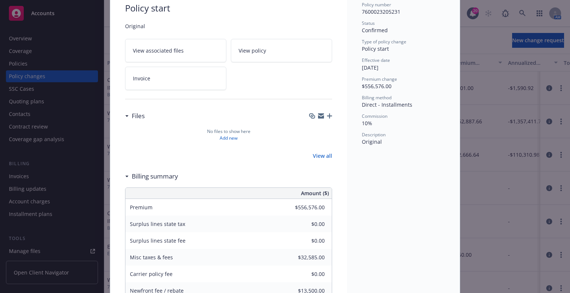
click at [140, 78] on span "Invoice" at bounding box center [141, 79] width 17 height 8
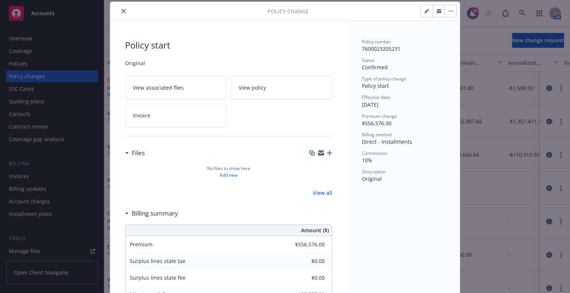
click at [171, 84] on span "View associated files" at bounding box center [158, 88] width 51 height 8
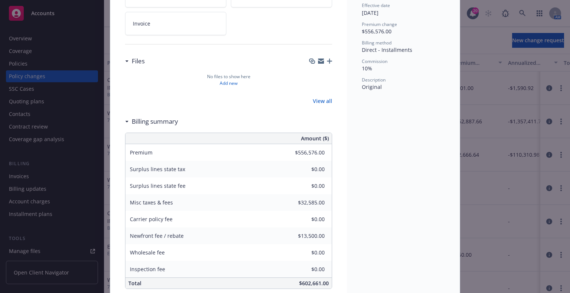
scroll to position [114, 0]
click at [367, 195] on div "Policy number 7600023205231 Status Confirmed Type of policy change Policy start…" at bounding box center [403, 118] width 113 height 378
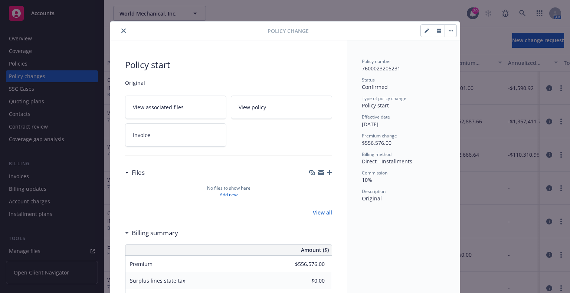
scroll to position [0, 0]
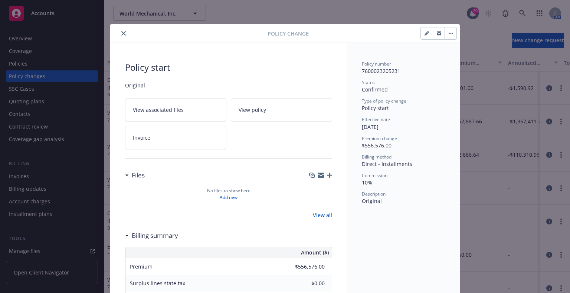
click at [121, 33] on icon "close" at bounding box center [123, 33] width 4 height 4
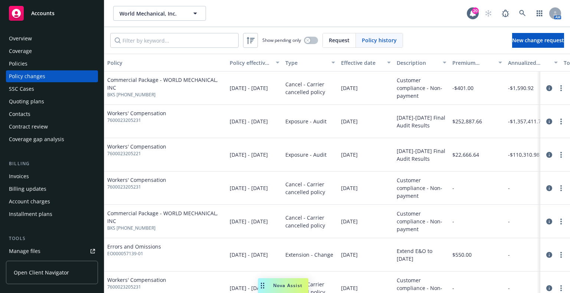
click at [41, 65] on div "Policies" at bounding box center [52, 64] width 86 height 12
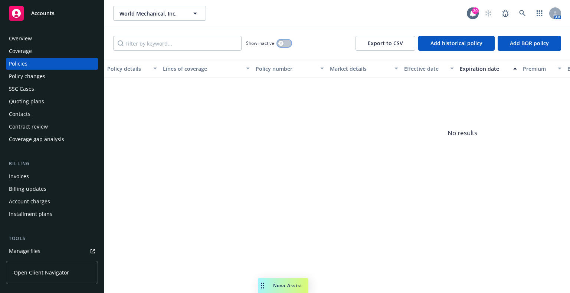
click at [283, 44] on div "button" at bounding box center [280, 43] width 5 height 5
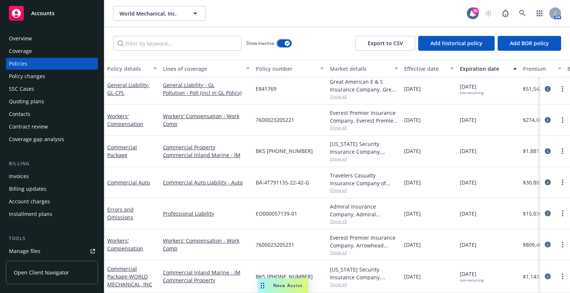
scroll to position [188, 0]
click at [545, 242] on icon "circleInformation" at bounding box center [548, 245] width 6 height 6
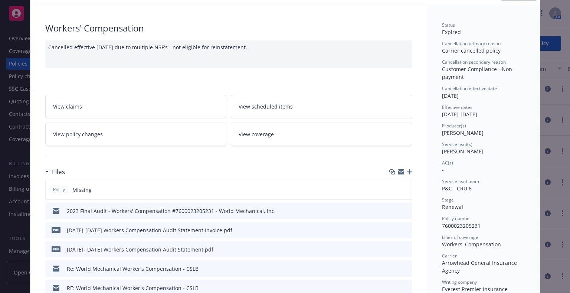
scroll to position [74, 0]
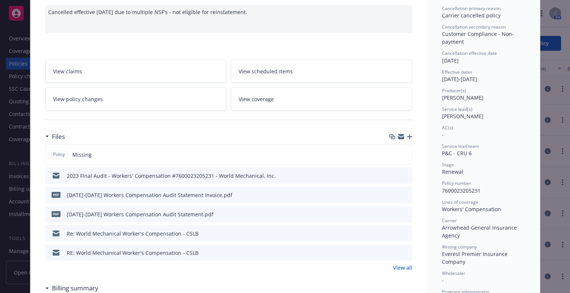
click at [404, 267] on link "View all" at bounding box center [402, 268] width 19 height 8
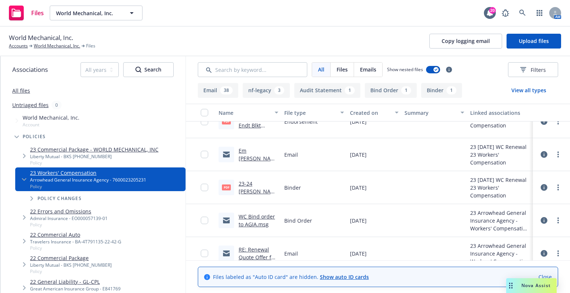
scroll to position [1318, 0]
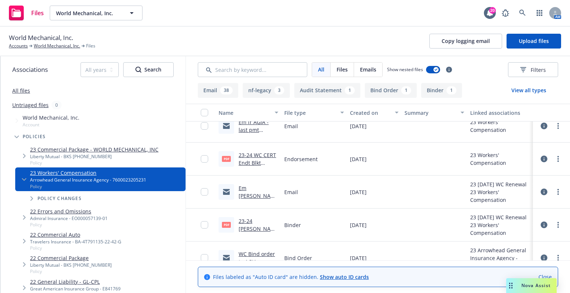
click at [246, 197] on link "Em fr David @AGIA w/WC Binder.msg" at bounding box center [258, 204] width 38 height 38
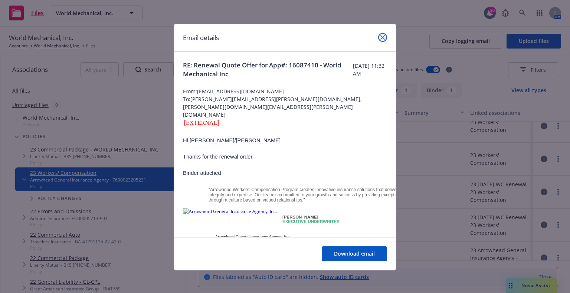
click at [380, 38] on icon "close" at bounding box center [382, 37] width 4 height 4
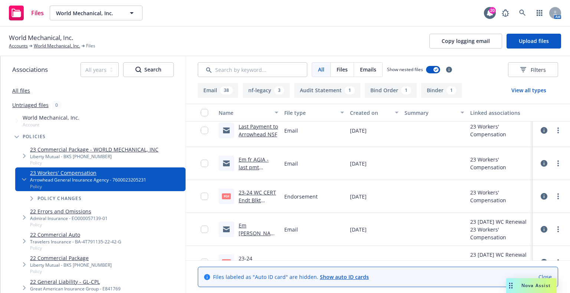
scroll to position [1244, 0]
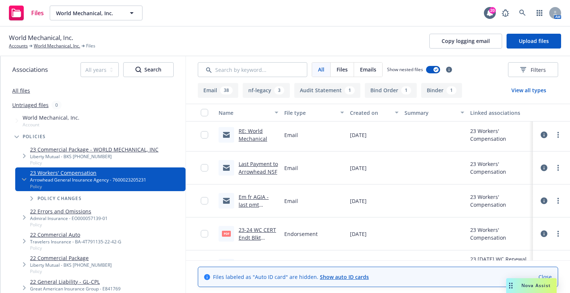
click at [239, 196] on link "Em fr AGIA - last pmt returned NSF AGAIN.msg" at bounding box center [255, 209] width 33 height 30
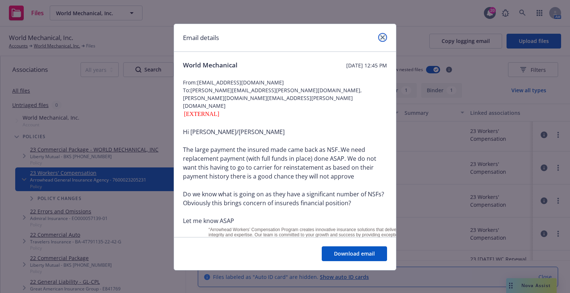
click at [378, 37] on link "close" at bounding box center [382, 37] width 9 height 9
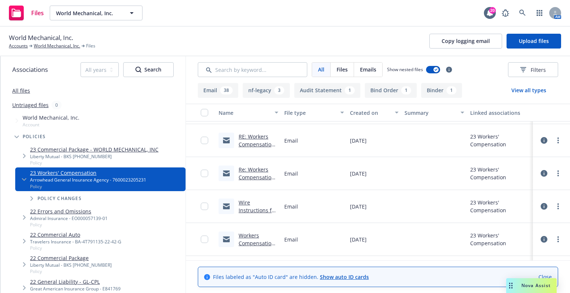
scroll to position [873, 0]
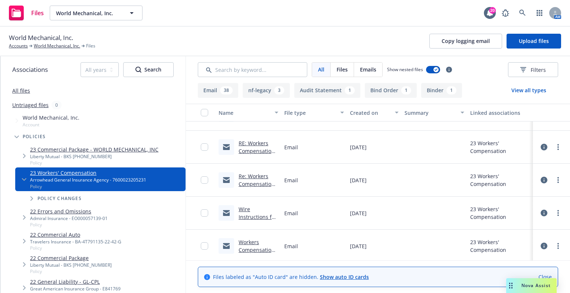
click at [246, 213] on link "Wire Instructions for Replacement Payment to Arrowhead (WMI Workers Comp)" at bounding box center [258, 233] width 38 height 54
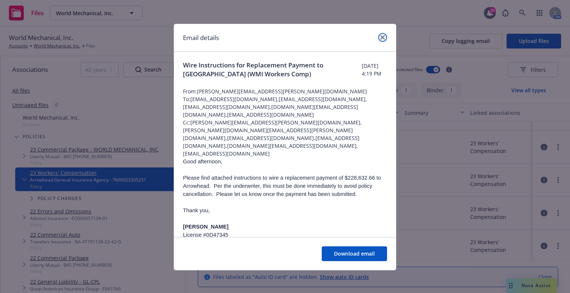
click at [381, 36] on icon "close" at bounding box center [382, 37] width 4 height 4
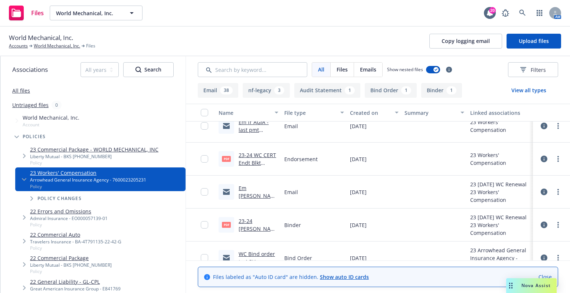
scroll to position [1355, 0]
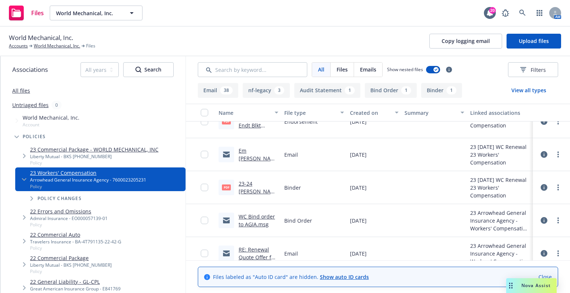
click at [259, 190] on link "23-24 WC Binder.pdf" at bounding box center [257, 191] width 37 height 23
click at [265, 223] on link "WC Bind order to AGIA.msg" at bounding box center [257, 220] width 36 height 15
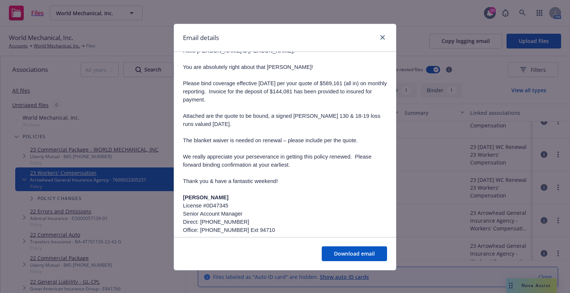
scroll to position [74, 0]
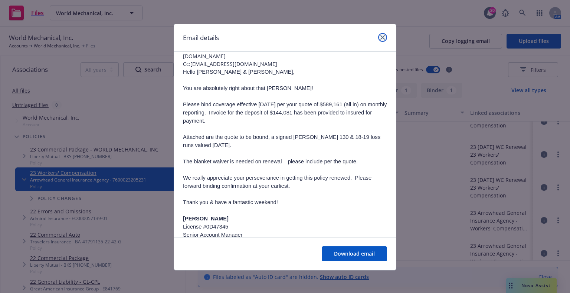
click at [378, 37] on link "close" at bounding box center [382, 37] width 9 height 9
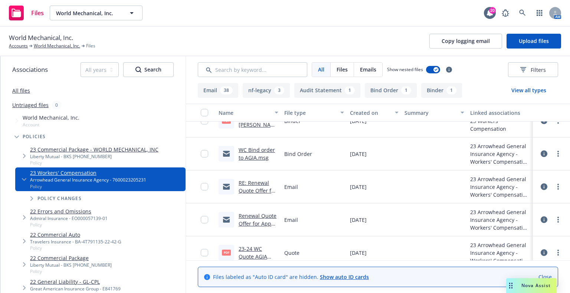
scroll to position [1429, 0]
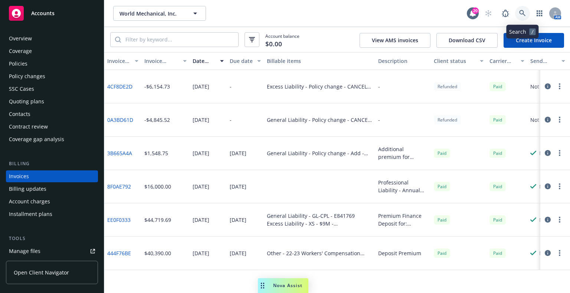
scroll to position [18, 0]
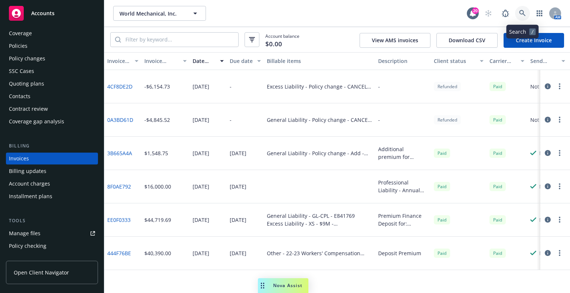
drag, startPoint x: 0, startPoint y: 0, endPoint x: 516, endPoint y: 13, distance: 515.8
click at [516, 13] on link at bounding box center [522, 13] width 15 height 15
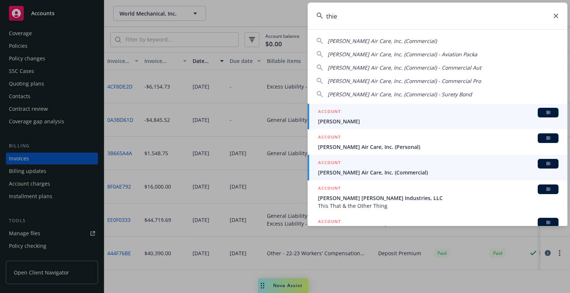
type input "thie"
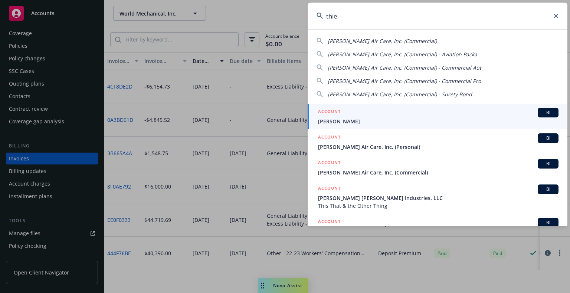
click at [441, 173] on span "[PERSON_NAME] Air Care, Inc. (Commercial)" at bounding box center [438, 173] width 240 height 8
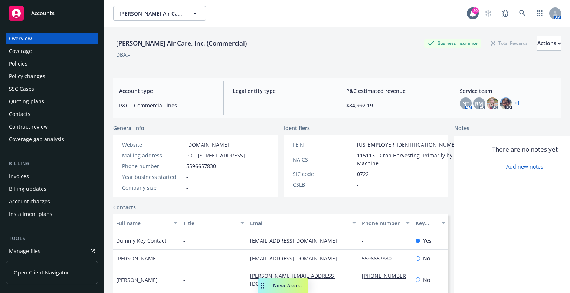
click at [13, 64] on div "Policies" at bounding box center [18, 64] width 19 height 12
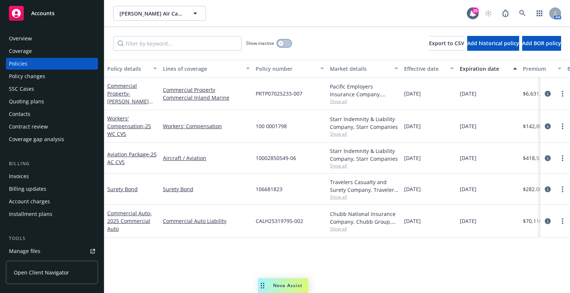
click at [280, 46] on div "button" at bounding box center [280, 43] width 5 height 5
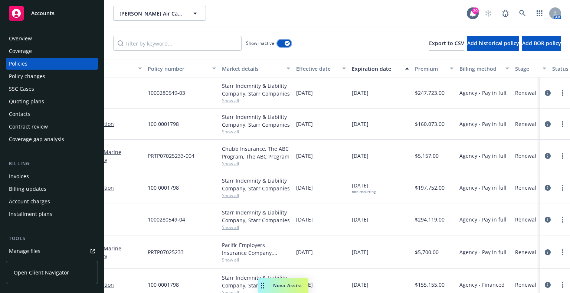
scroll to position [0, 115]
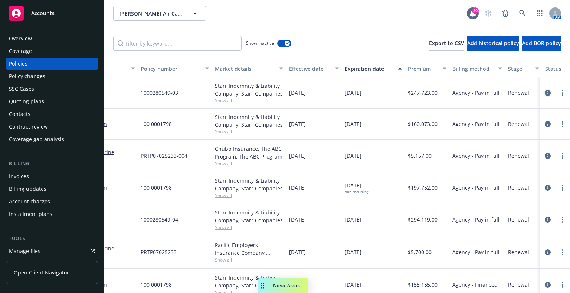
click at [545, 95] on icon "circleInformation" at bounding box center [548, 93] width 6 height 6
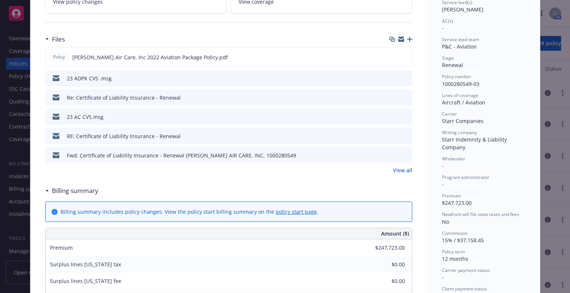
scroll to position [148, 0]
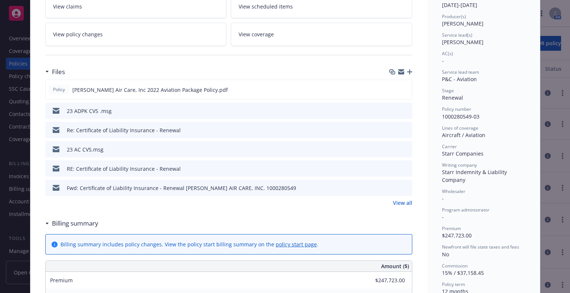
click at [395, 203] on link "View all" at bounding box center [402, 203] width 19 height 8
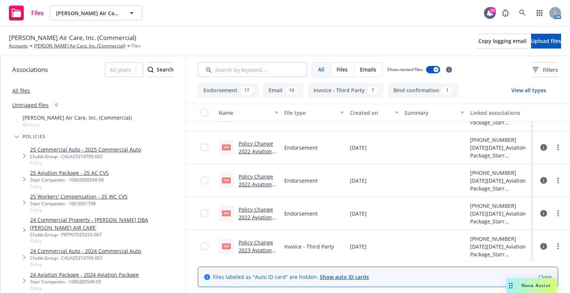
scroll to position [556, 0]
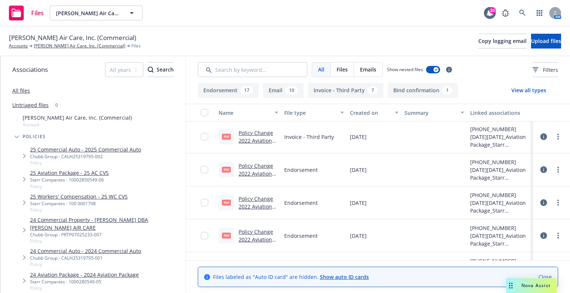
click at [531, 95] on button "View all types" at bounding box center [528, 90] width 59 height 15
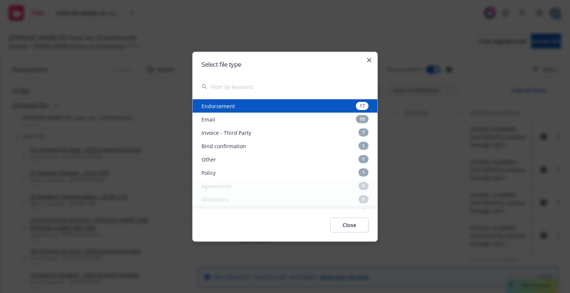
click at [367, 61] on h2 "Select file type" at bounding box center [284, 64] width 167 height 6
click at [371, 60] on icon "button" at bounding box center [369, 60] width 4 height 4
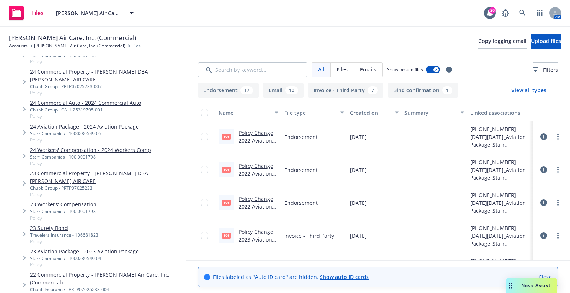
scroll to position [594, 0]
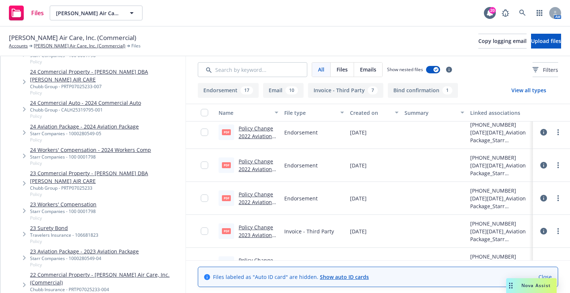
click at [118, 276] on link "22 Commercial Property - Thiel Air Care, Inc. (Commercial)" at bounding box center [106, 279] width 152 height 16
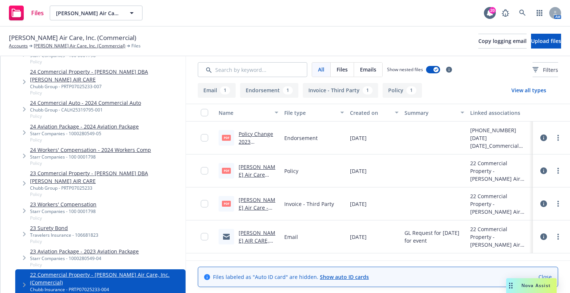
click at [420, 157] on div at bounding box center [434, 171] width 66 height 33
click at [543, 138] on icon at bounding box center [543, 138] width 7 height 7
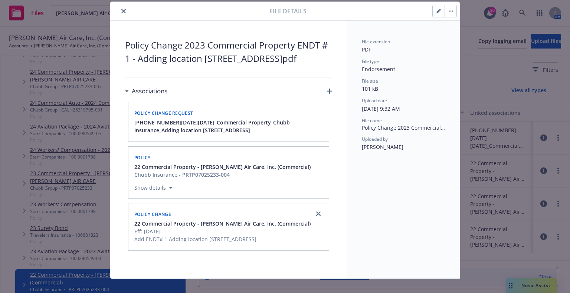
scroll to position [31, 0]
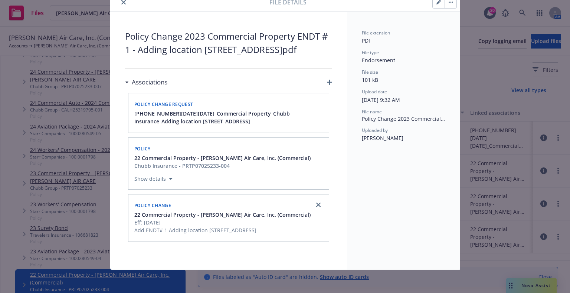
click at [121, 4] on icon "close" at bounding box center [123, 2] width 4 height 4
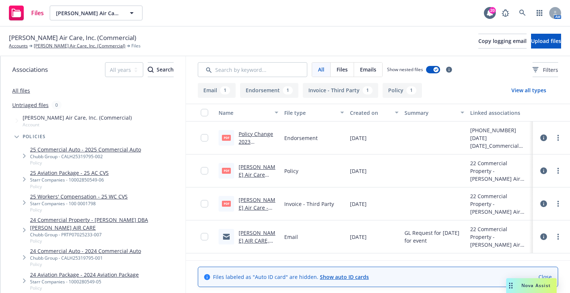
click at [28, 90] on link "All files" at bounding box center [21, 90] width 18 height 7
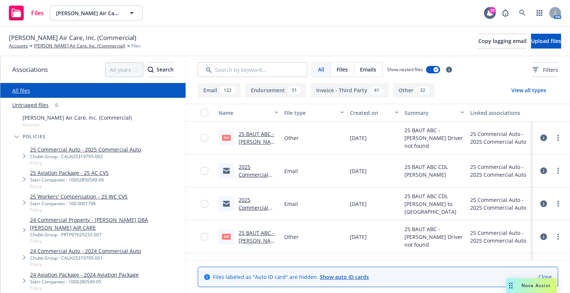
click at [299, 95] on button "Endorsement 51" at bounding box center [275, 90] width 61 height 15
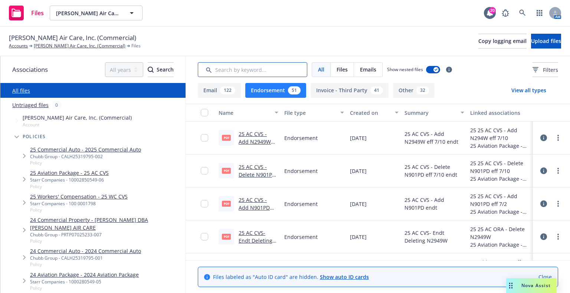
click at [242, 68] on input "Search by keyword..." at bounding box center [252, 69] width 109 height 15
type input "22"
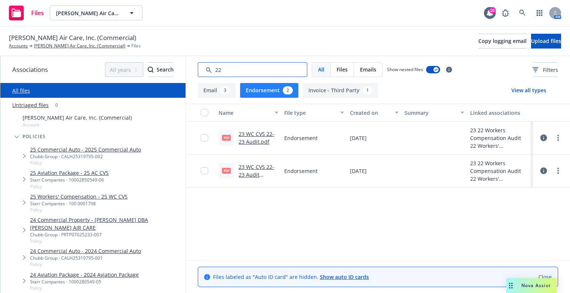
drag, startPoint x: 249, startPoint y: 69, endPoint x: 175, endPoint y: 61, distance: 74.3
click at [175, 61] on div "Associations All years 2027 2026 2025 2024 2023 2022 2021 2020 2019 2018 2017 2…" at bounding box center [284, 174] width 569 height 237
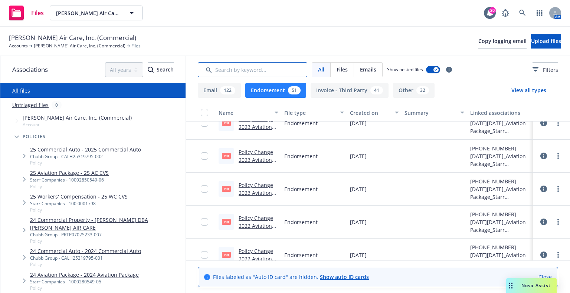
scroll to position [1527, 0]
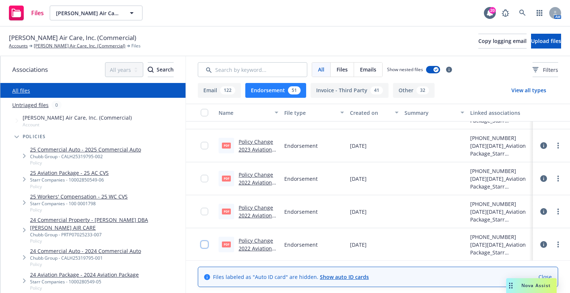
click at [205, 244] on input "checkbox" at bounding box center [204, 244] width 7 height 7
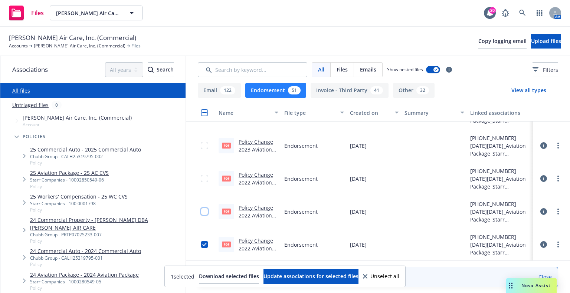
click at [206, 214] on input "checkbox" at bounding box center [204, 211] width 7 height 7
click at [204, 178] on input "checkbox" at bounding box center [204, 178] width 7 height 7
click at [204, 147] on input "checkbox" at bounding box center [204, 145] width 7 height 7
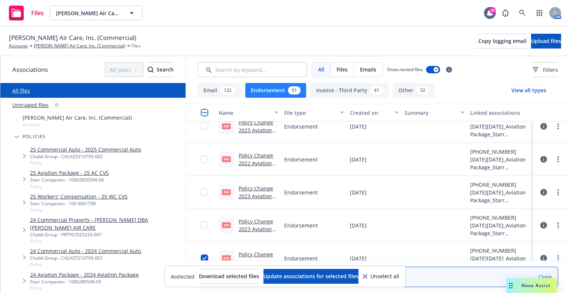
scroll to position [1379, 0]
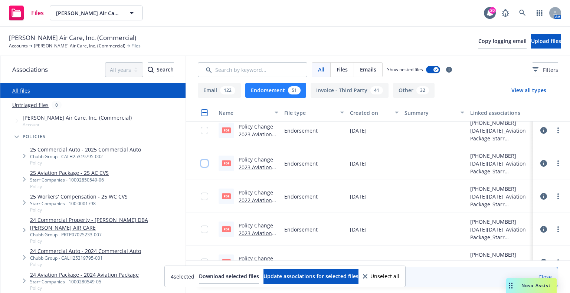
click at [205, 164] on input "checkbox" at bounding box center [204, 163] width 7 height 7
click at [204, 198] on input "checkbox" at bounding box center [204, 196] width 7 height 7
click at [203, 232] on input "checkbox" at bounding box center [204, 229] width 7 height 7
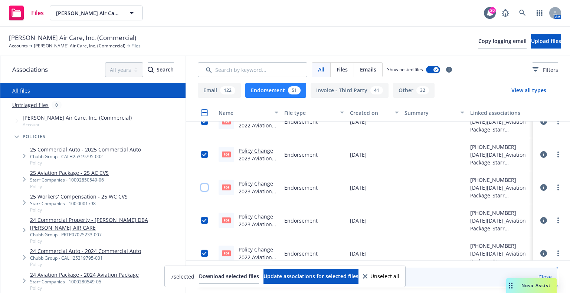
click at [202, 190] on input "checkbox" at bounding box center [204, 187] width 7 height 7
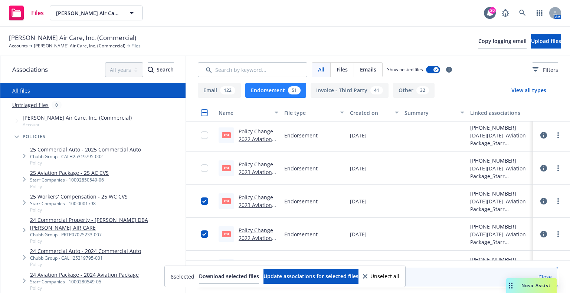
scroll to position [1305, 0]
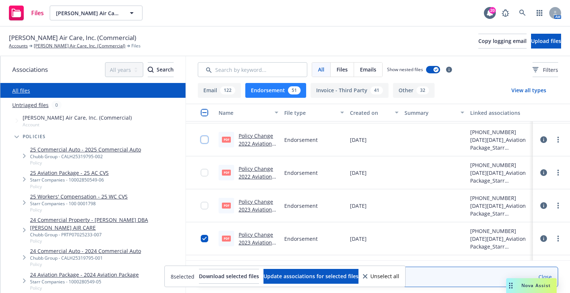
click at [204, 139] on input "checkbox" at bounding box center [204, 139] width 7 height 7
click at [207, 174] on input "checkbox" at bounding box center [204, 172] width 7 height 7
click at [204, 208] on input "checkbox" at bounding box center [204, 205] width 7 height 7
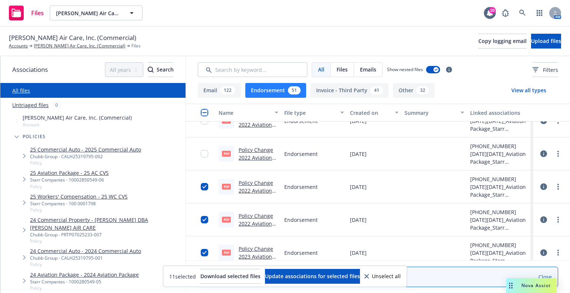
scroll to position [1193, 0]
click at [206, 157] on div at bounding box center [207, 153] width 12 height 24
click at [205, 155] on input "checkbox" at bounding box center [204, 153] width 7 height 7
click at [205, 183] on input "checkbox" at bounding box center [204, 186] width 7 height 7
click at [204, 218] on input "checkbox" at bounding box center [204, 219] width 7 height 7
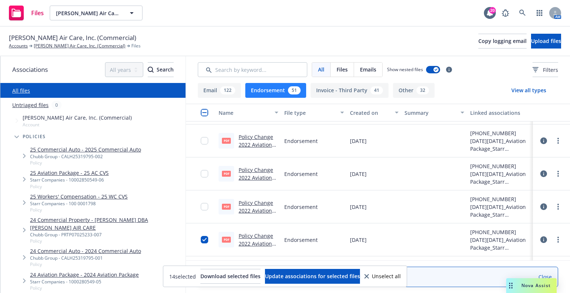
scroll to position [1082, 0]
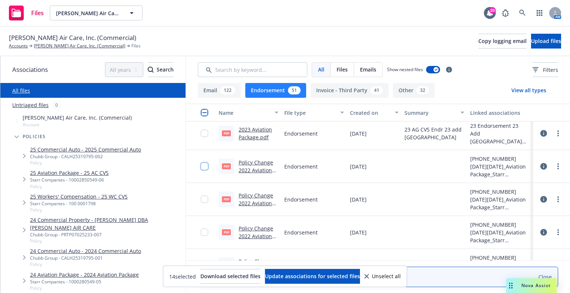
click at [205, 167] on input "checkbox" at bounding box center [204, 166] width 7 height 7
drag, startPoint x: 205, startPoint y: 200, endPoint x: 205, endPoint y: 213, distance: 13.0
click at [205, 200] on input "checkbox" at bounding box center [204, 199] width 7 height 7
click at [204, 233] on input "checkbox" at bounding box center [204, 232] width 7 height 7
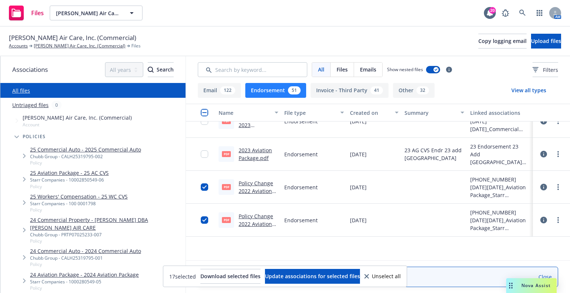
scroll to position [971, 0]
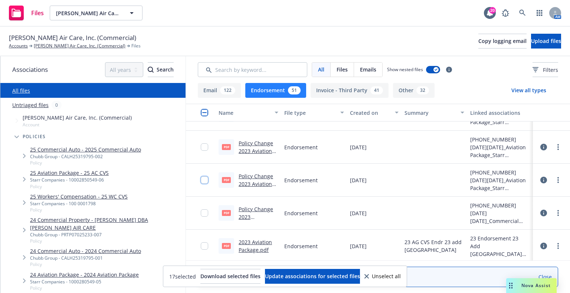
click at [204, 180] on input "checkbox" at bounding box center [204, 180] width 7 height 7
click at [206, 146] on input "checkbox" at bounding box center [204, 147] width 7 height 7
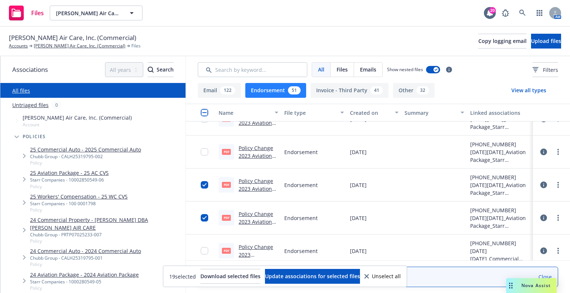
scroll to position [897, 0]
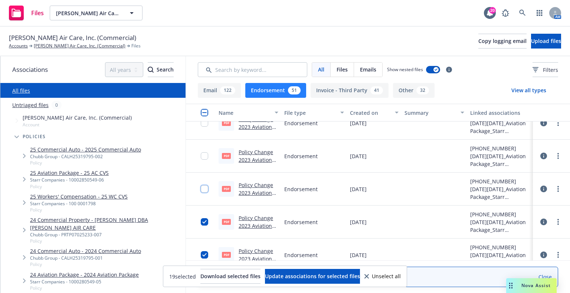
click at [203, 187] on input "checkbox" at bounding box center [204, 188] width 7 height 7
click at [205, 156] on input "checkbox" at bounding box center [204, 155] width 7 height 7
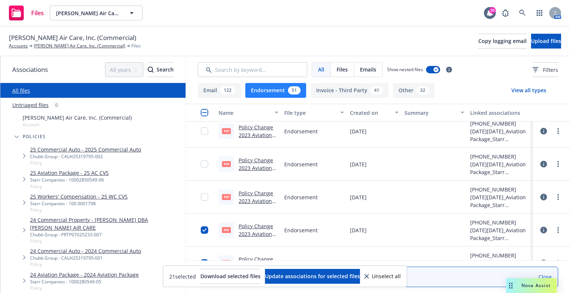
scroll to position [822, 0]
click at [204, 197] on input "checkbox" at bounding box center [204, 197] width 7 height 7
click at [204, 162] on input "checkbox" at bounding box center [204, 164] width 7 height 7
click at [203, 197] on input "checkbox" at bounding box center [204, 197] width 7 height 7
click at [205, 165] on input "checkbox" at bounding box center [204, 164] width 7 height 7
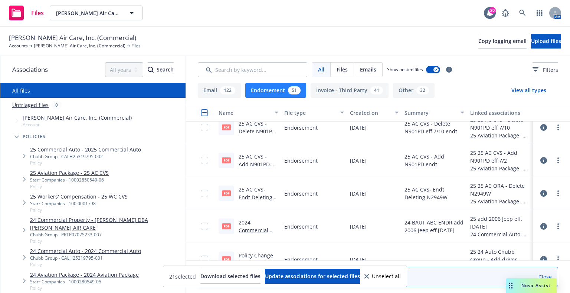
scroll to position [0, 0]
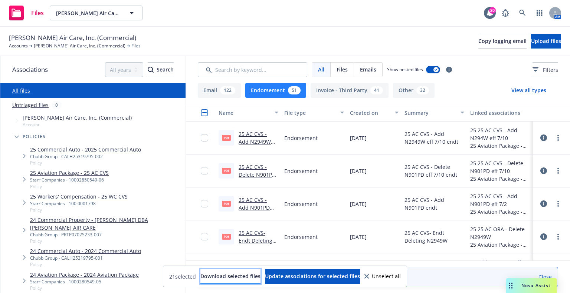
click at [217, 276] on span "Download selected files" at bounding box center [230, 276] width 60 height 7
click at [355, 91] on button "Invoice - Third Party 41" at bounding box center [350, 90] width 78 height 15
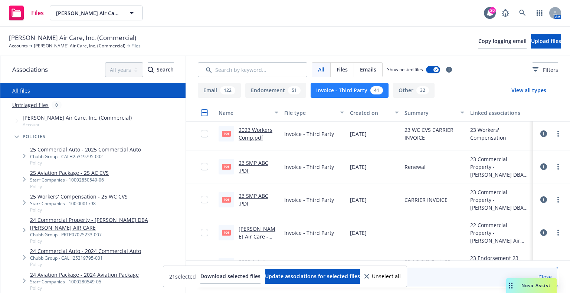
scroll to position [890, 0]
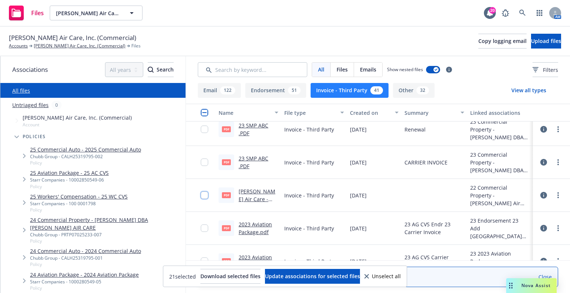
click at [204, 196] on input "checkbox" at bounding box center [204, 195] width 7 height 7
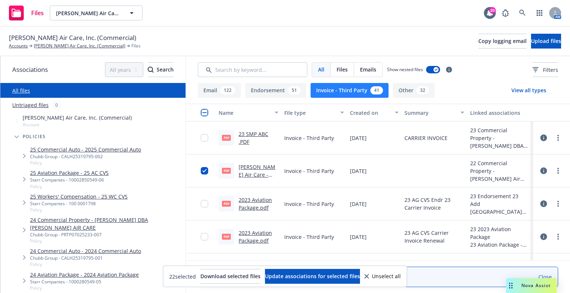
scroll to position [927, 0]
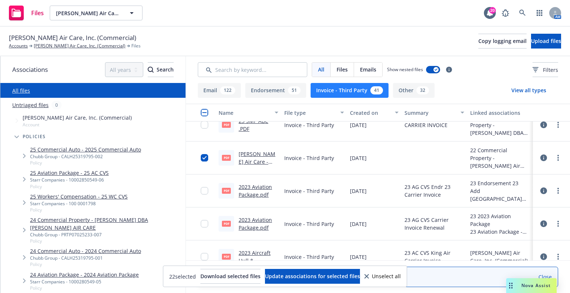
click at [253, 193] on link "2023 Aviation Package.pdf" at bounding box center [255, 191] width 33 height 15
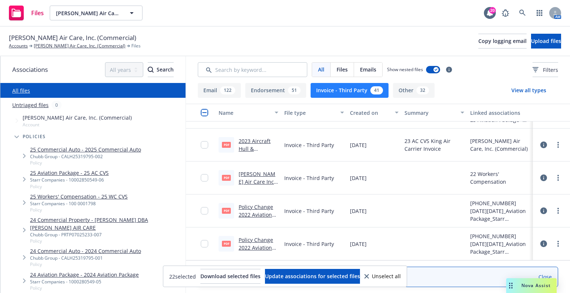
scroll to position [1039, 0]
click at [204, 213] on input "checkbox" at bounding box center [204, 210] width 7 height 7
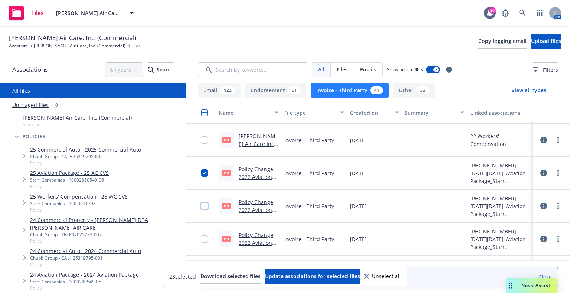
click at [203, 208] on input "checkbox" at bounding box center [204, 206] width 7 height 7
click at [209, 242] on div at bounding box center [207, 239] width 12 height 24
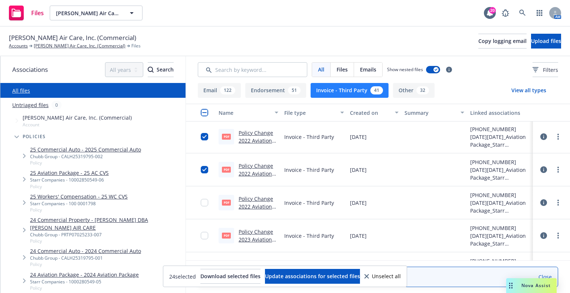
scroll to position [1113, 0]
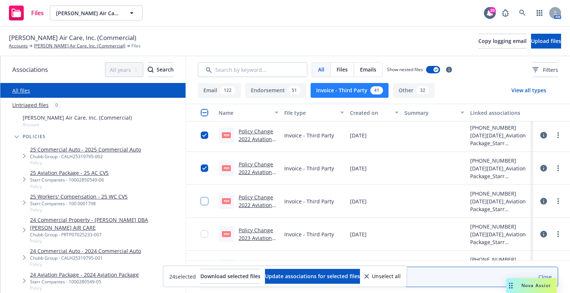
click at [202, 201] on input "checkbox" at bounding box center [204, 201] width 7 height 7
click at [205, 239] on div at bounding box center [207, 235] width 12 height 24
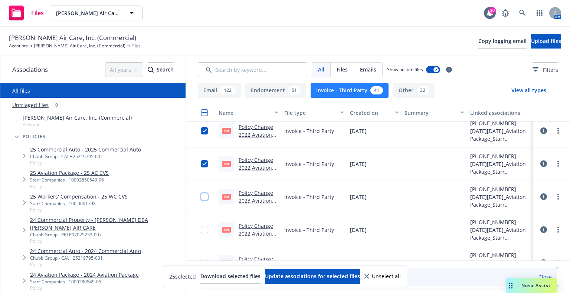
click at [205, 197] on input "checkbox" at bounding box center [204, 196] width 7 height 7
click at [205, 233] on input "checkbox" at bounding box center [204, 229] width 7 height 7
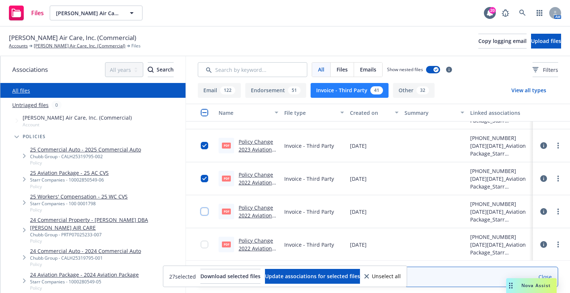
click at [204, 211] on input "checkbox" at bounding box center [204, 211] width 7 height 7
click at [204, 246] on input "checkbox" at bounding box center [204, 244] width 7 height 7
click at [212, 273] on span "Download selected files" at bounding box center [230, 276] width 60 height 7
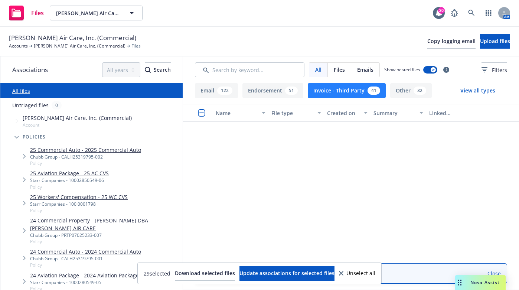
scroll to position [1056, 0]
